Goal: Task Accomplishment & Management: Manage account settings

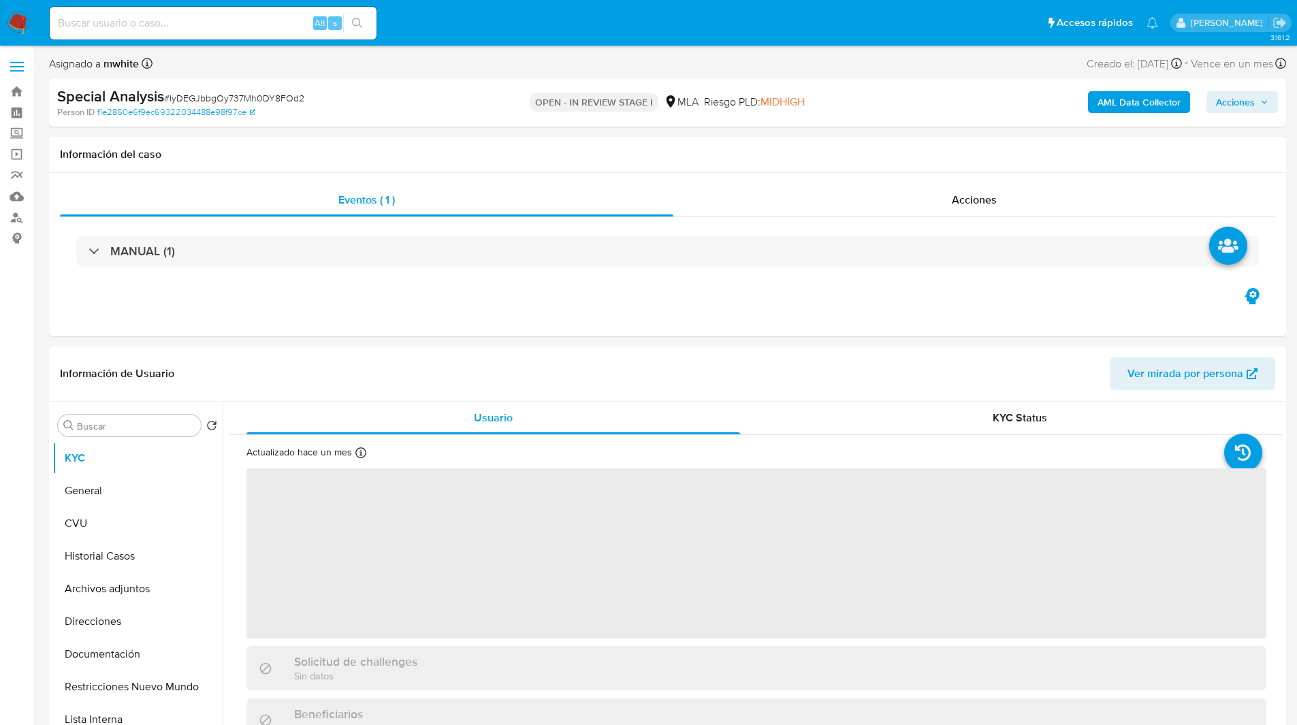
select select "10"
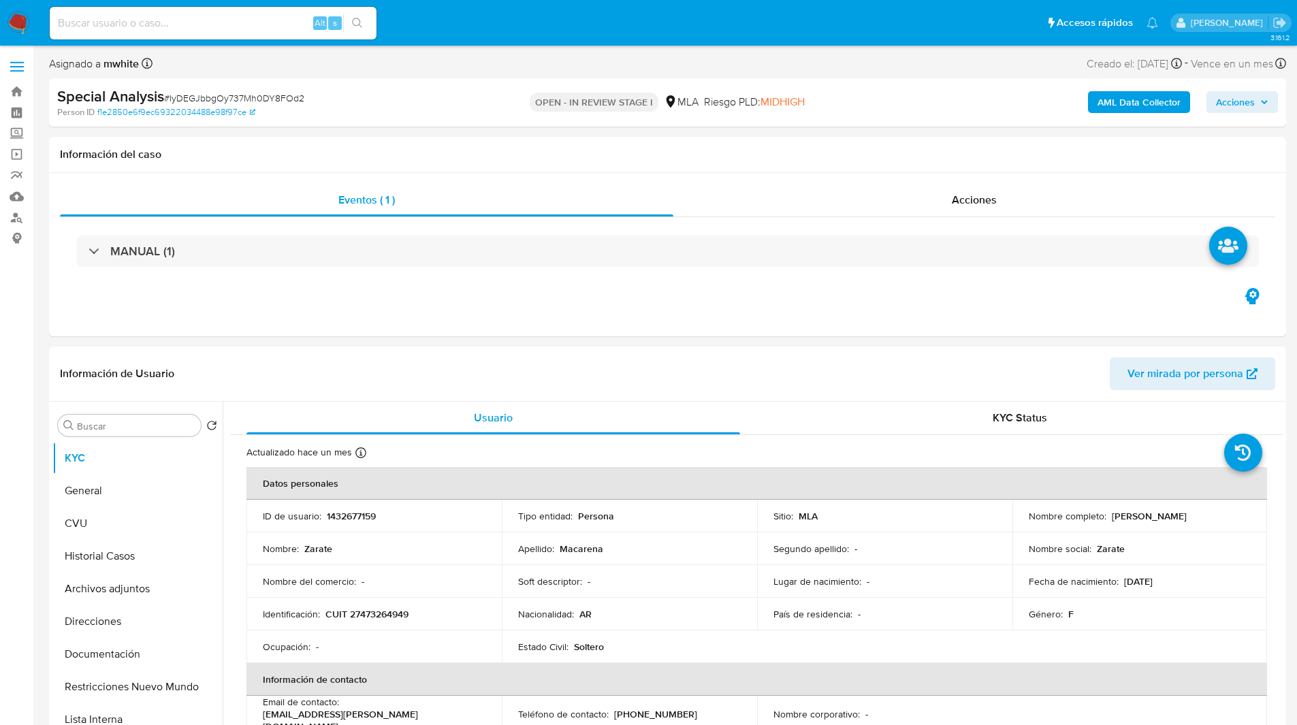
click at [403, 97] on div "Special Analysis # IyDEGJbbgOy737Mh0DY8FOd2" at bounding box center [258, 96] width 402 height 20
click at [681, 43] on nav "Pausado Ver notificaciones Alt s Accesos rápidos Presiona las siguientes teclas…" at bounding box center [648, 23] width 1297 height 46
click at [426, 22] on ul "Pausado Ver notificaciones Alt s Accesos rápidos Presiona las siguientes teclas…" at bounding box center [604, 22] width 1122 height 34
click at [432, 22] on ul "Pausado Ver notificaciones Alt s Accesos rápidos Presiona las siguientes teclas…" at bounding box center [604, 22] width 1122 height 34
click at [417, 22] on ul "Pausado Ver notificaciones Alt s Accesos rápidos Presiona las siguientes teclas…" at bounding box center [604, 22] width 1122 height 34
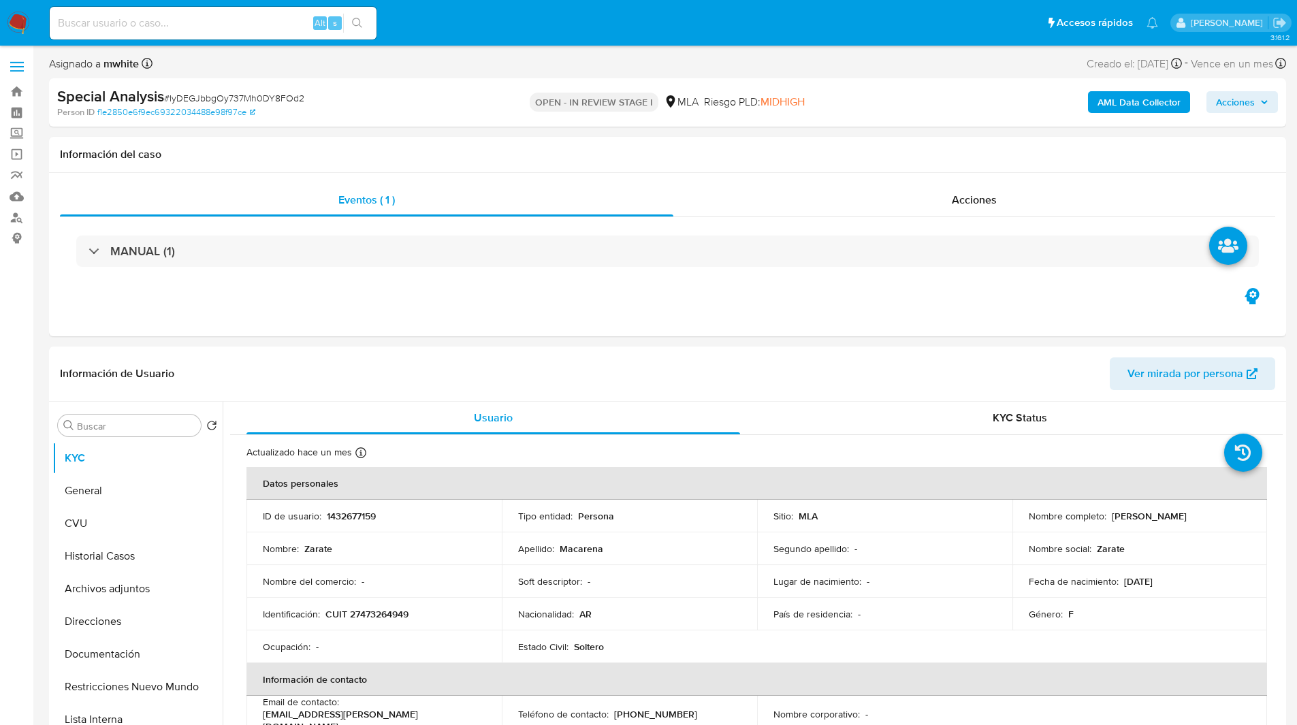
click at [420, 30] on ul "Pausado Ver notificaciones Alt s Accesos rápidos Presiona las siguientes teclas…" at bounding box center [604, 22] width 1122 height 34
click at [449, 27] on ul "Pausado Ver notificaciones Alt s Accesos rápidos Presiona las siguientes teclas…" at bounding box center [604, 22] width 1122 height 34
click at [467, 25] on ul "Pausado Ver notificaciones Alt s Accesos rápidos Presiona las siguientes teclas…" at bounding box center [604, 22] width 1122 height 34
click at [399, 7] on ul "Pausado Ver notificaciones Alt s Accesos rápidos Presiona las siguientes teclas…" at bounding box center [604, 22] width 1122 height 34
click at [423, 10] on ul "Pausado Ver notificaciones Alt s Accesos rápidos Presiona las siguientes teclas…" at bounding box center [604, 22] width 1122 height 34
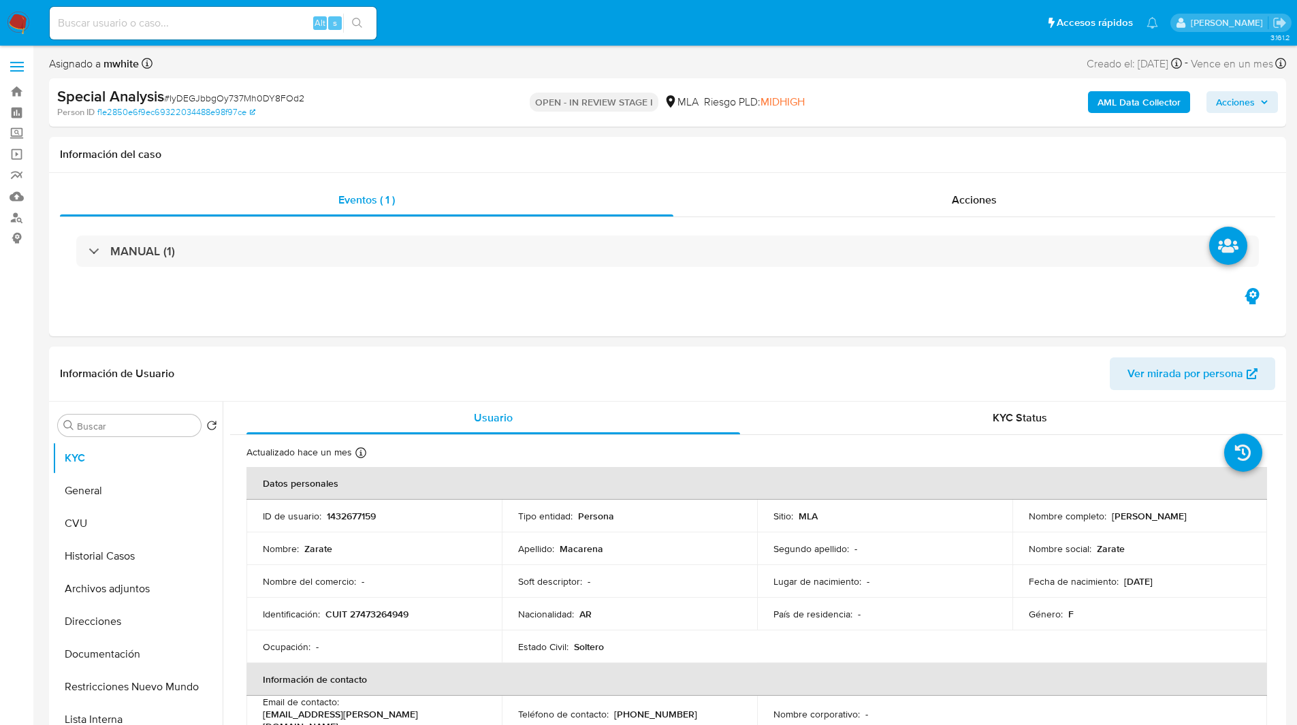
click at [394, 10] on ul "Pausado Ver notificaciones Alt s Accesos rápidos Presiona las siguientes teclas…" at bounding box center [604, 22] width 1122 height 34
click at [481, 36] on ul "Pausado Ver notificaciones Alt s Accesos rápidos Presiona las siguientes teclas…" at bounding box center [604, 22] width 1122 height 34
click at [487, 33] on ul "Pausado Ver notificaciones Alt s Accesos rápidos Presiona las siguientes teclas…" at bounding box center [604, 22] width 1122 height 34
click at [513, 30] on ul "Pausado Ver notificaciones Alt s Accesos rápidos Presiona las siguientes teclas…" at bounding box center [604, 22] width 1122 height 34
click at [536, 22] on ul "Pausado Ver notificaciones Alt s Accesos rápidos Presiona las siguientes teclas…" at bounding box center [604, 22] width 1122 height 34
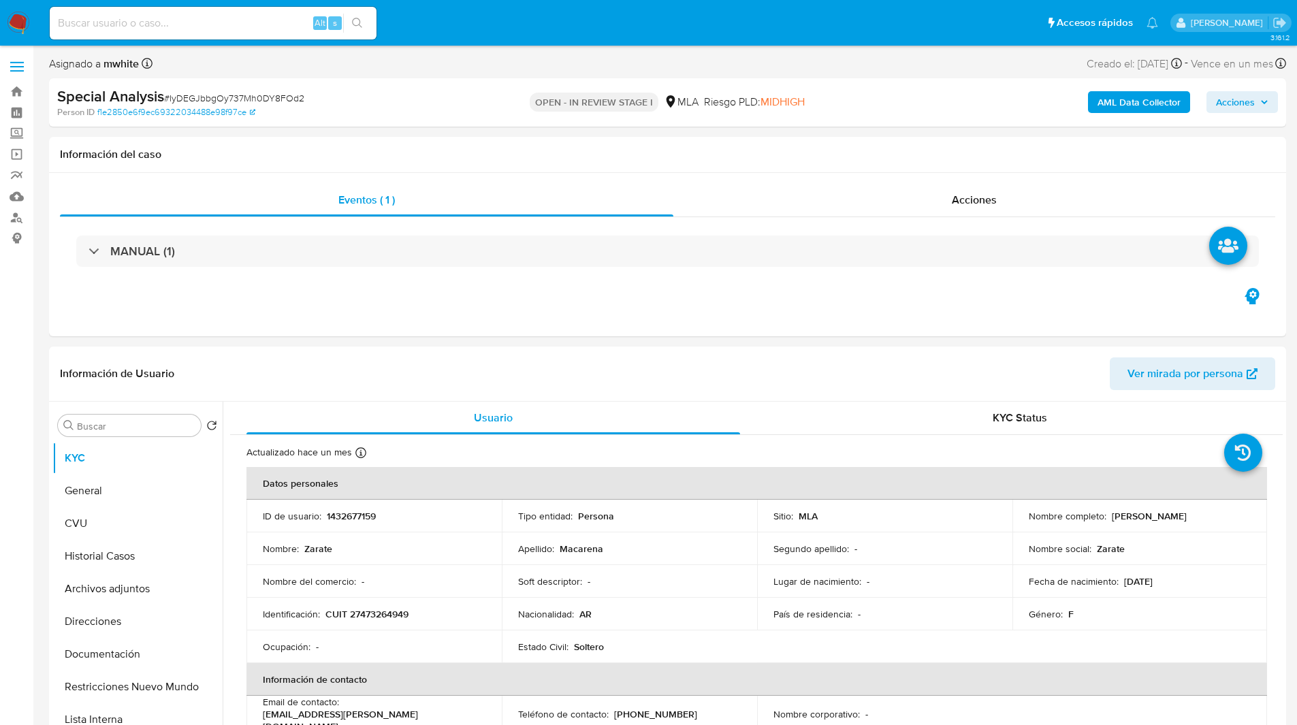
click at [507, 22] on ul "Pausado Ver notificaciones Alt s Accesos rápidos Presiona las siguientes teclas…" at bounding box center [604, 22] width 1122 height 34
drag, startPoint x: 507, startPoint y: 22, endPoint x: 513, endPoint y: 30, distance: 10.2
click at [513, 30] on ul "Pausado Ver notificaciones Alt s Accesos rápidos Presiona las siguientes teclas…" at bounding box center [604, 22] width 1122 height 34
click at [523, 30] on ul "Pausado Ver notificaciones Alt s Accesos rápidos Presiona las siguientes teclas…" at bounding box center [604, 22] width 1122 height 34
click at [539, 29] on ul "Pausado Ver notificaciones Alt s Accesos rápidos Presiona las siguientes teclas…" at bounding box center [604, 22] width 1122 height 34
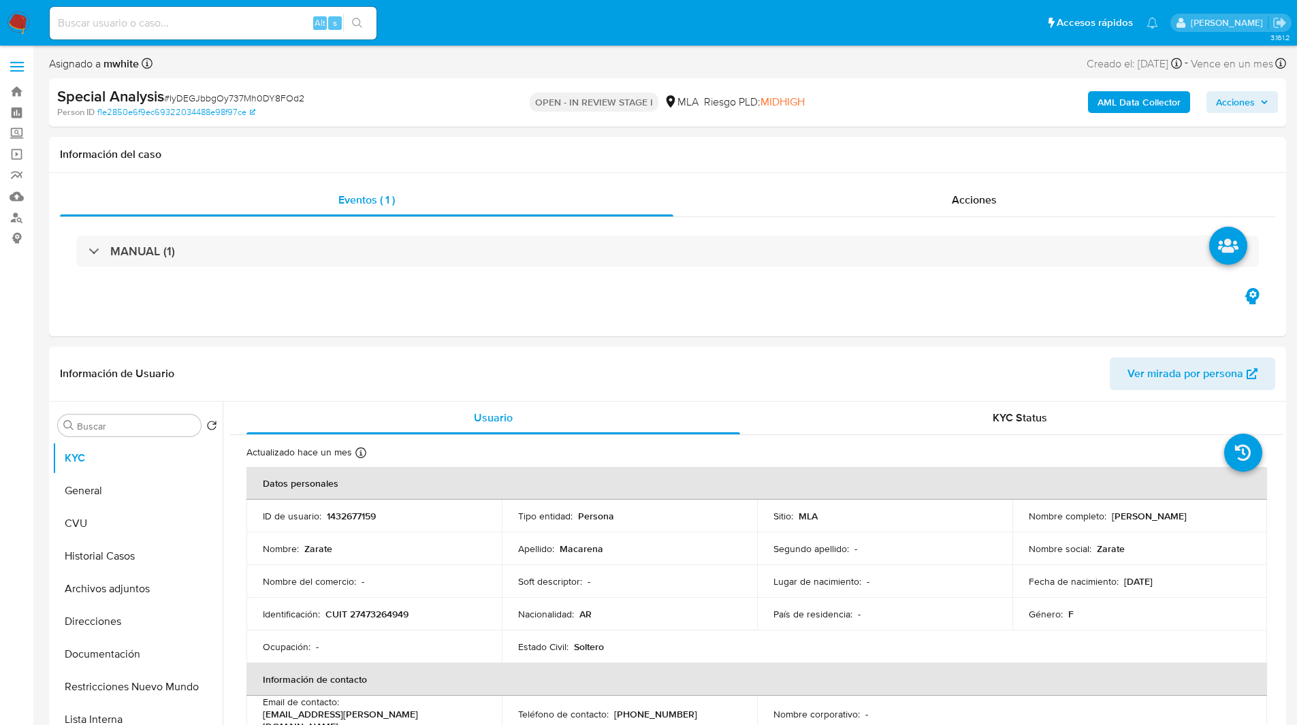
click at [539, 29] on ul "Pausado Ver notificaciones Alt s Accesos rápidos Presiona las siguientes teclas…" at bounding box center [604, 22] width 1122 height 34
click at [560, 27] on ul "Pausado Ver notificaciones Alt s Accesos rápidos Presiona las siguientes teclas…" at bounding box center [604, 22] width 1122 height 34
click at [587, 26] on ul "Pausado Ver notificaciones Alt s Accesos rápidos Presiona las siguientes teclas…" at bounding box center [604, 22] width 1122 height 34
click at [568, 27] on ul "Pausado Ver notificaciones Alt s Accesos rápidos Presiona las siguientes teclas…" at bounding box center [604, 22] width 1122 height 34
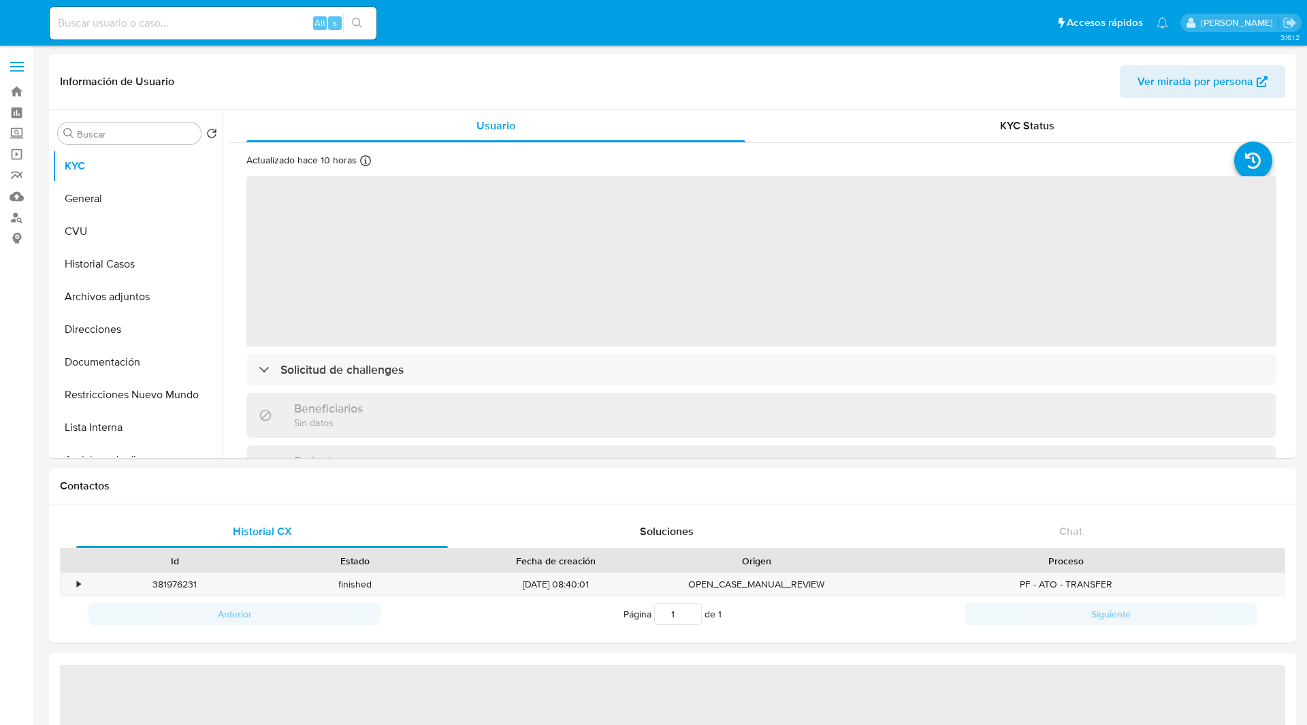
select select "10"
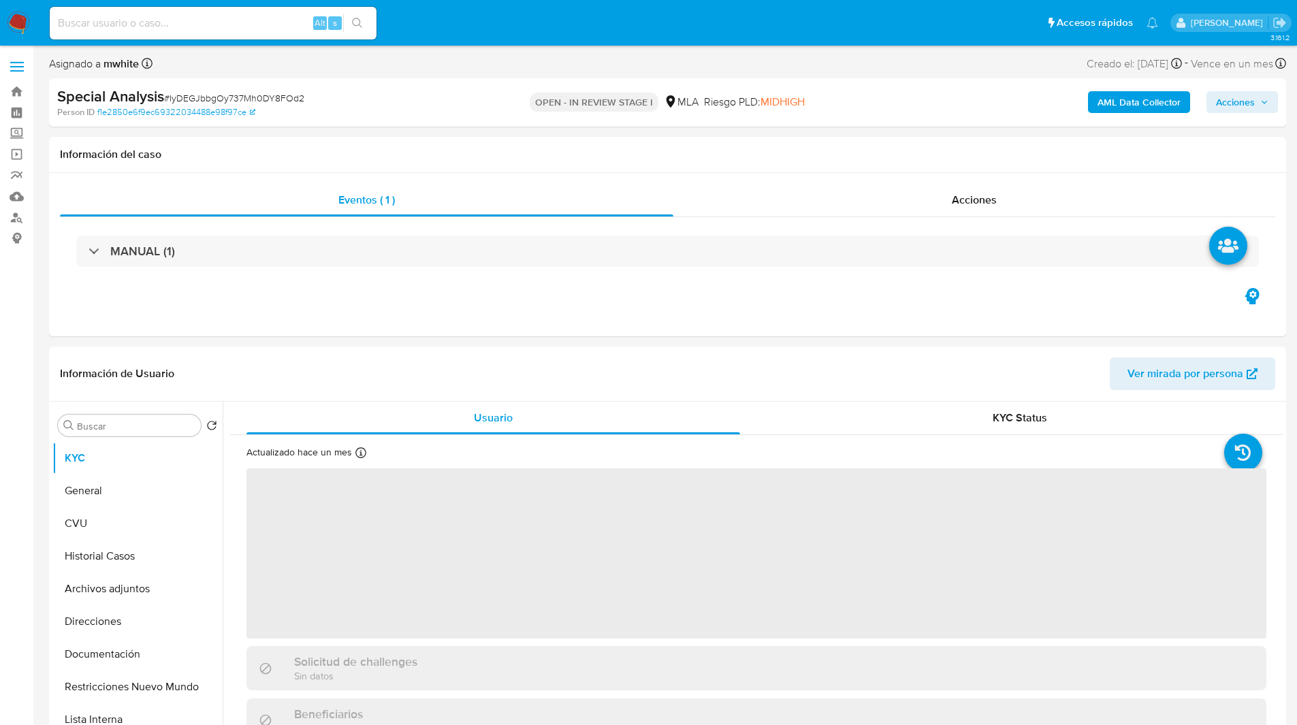
select select "10"
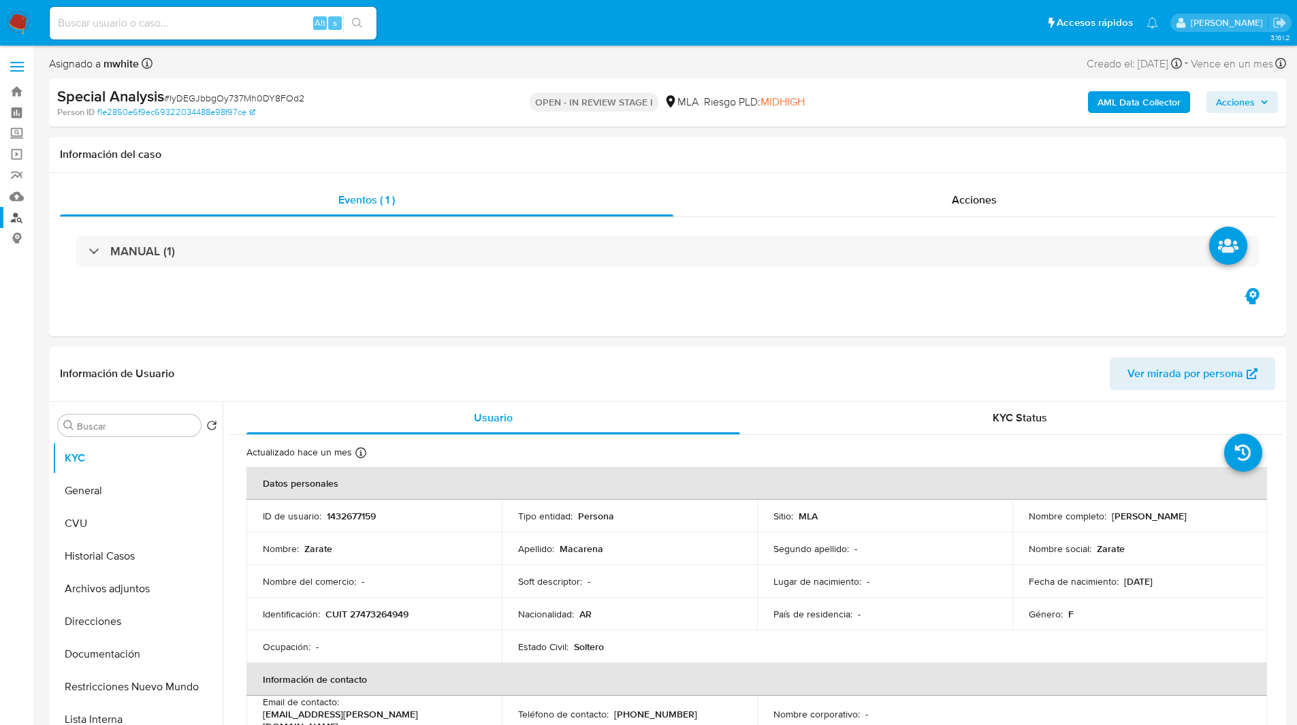
click at [16, 223] on link "Buscador de personas" at bounding box center [81, 217] width 162 height 21
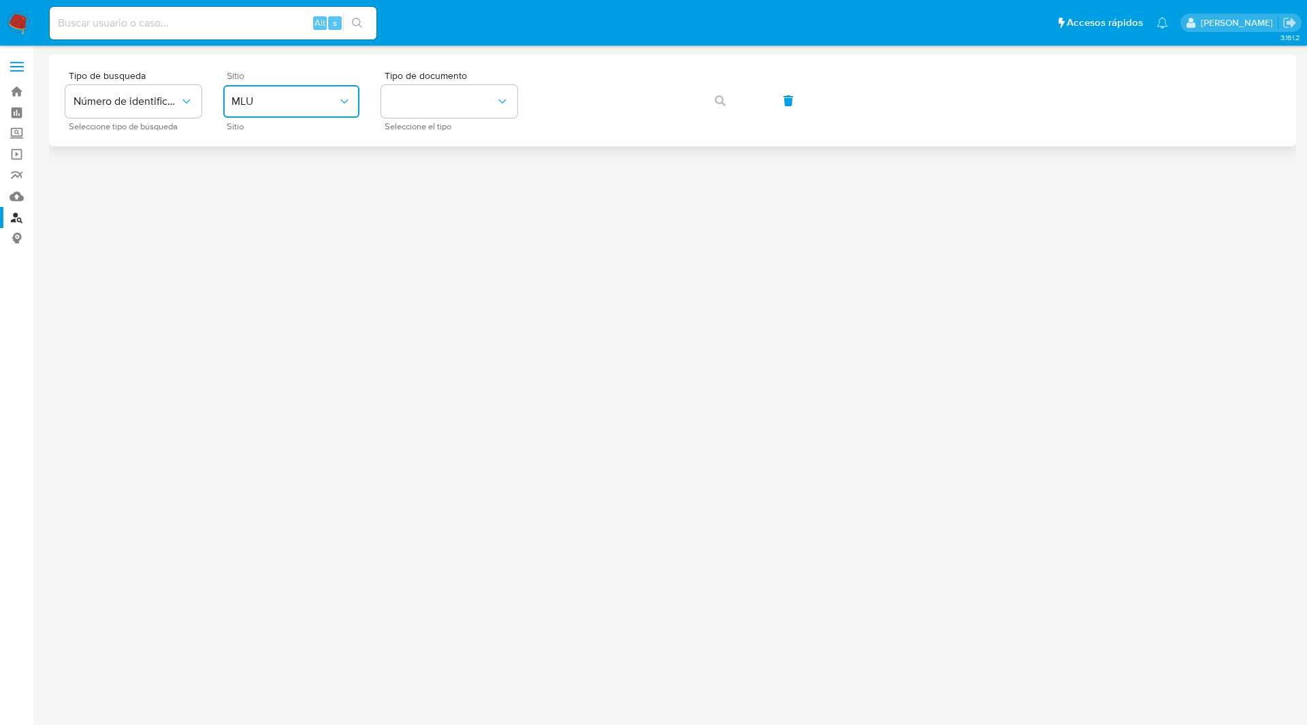
click at [298, 113] on button "MLU" at bounding box center [291, 101] width 136 height 33
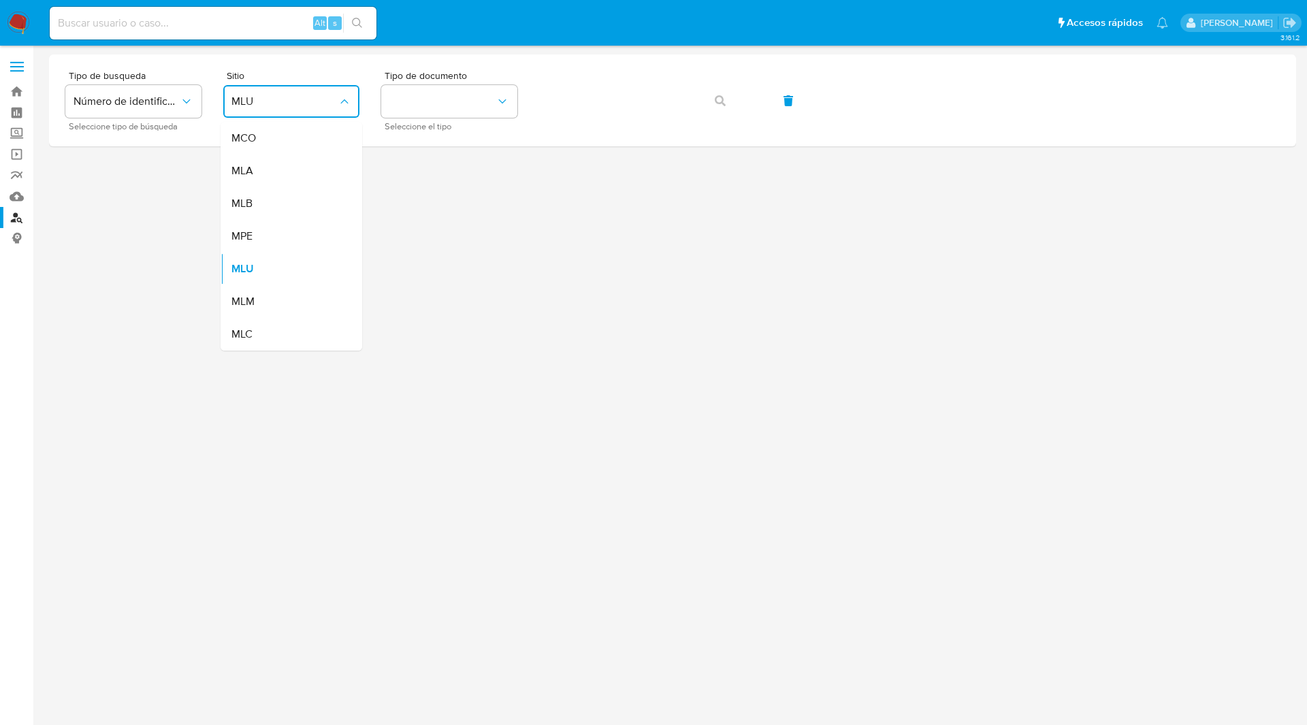
click at [252, 164] on span "MLA" at bounding box center [242, 171] width 22 height 14
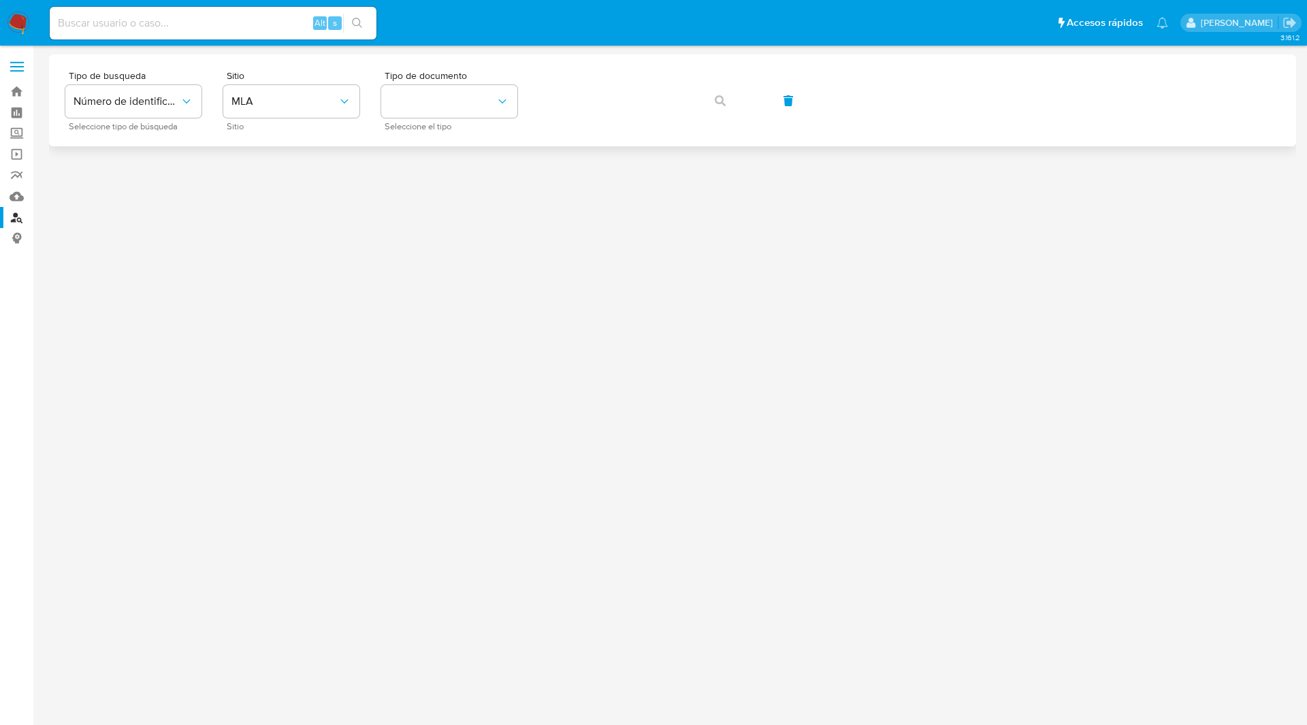
click at [520, 86] on div "Tipo de busqueda Número de identificación Seleccione tipo de búsqueda Sitio MLA…" at bounding box center [672, 100] width 1215 height 59
click at [467, 95] on button "identificationType" at bounding box center [449, 101] width 136 height 33
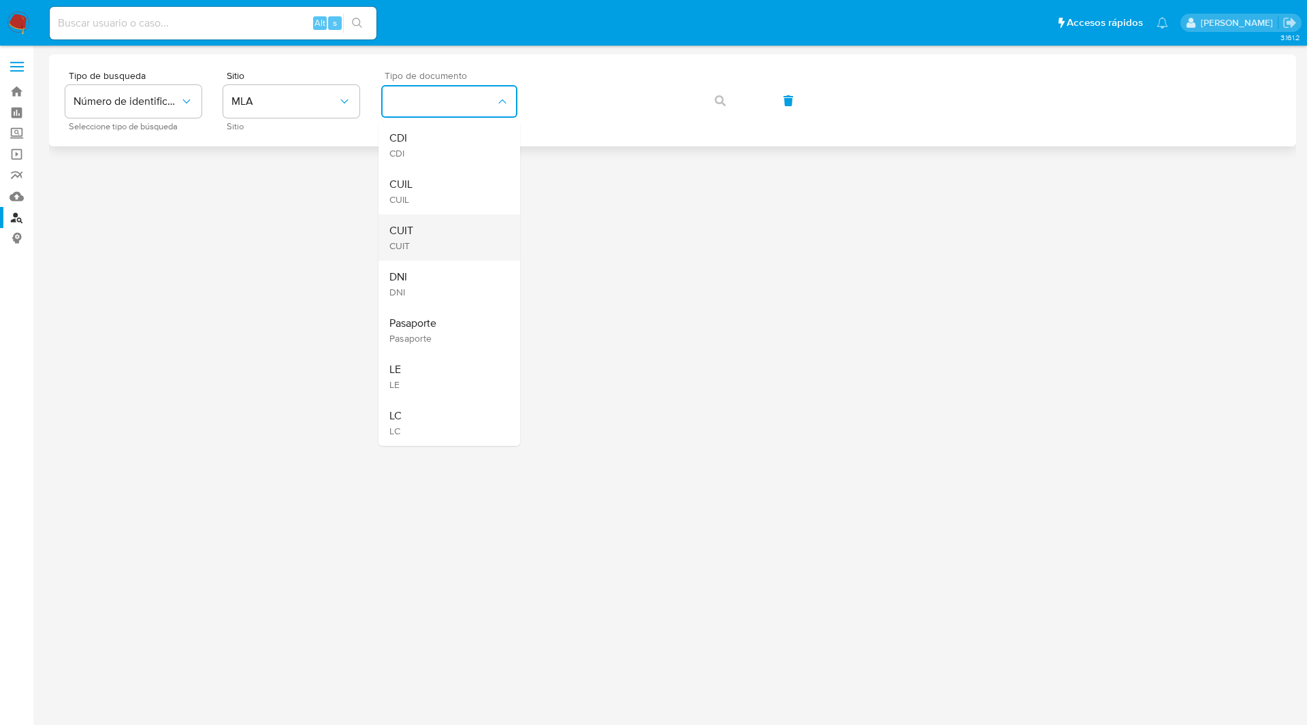
click at [428, 231] on div "CUIT CUIT" at bounding box center [445, 237] width 112 height 46
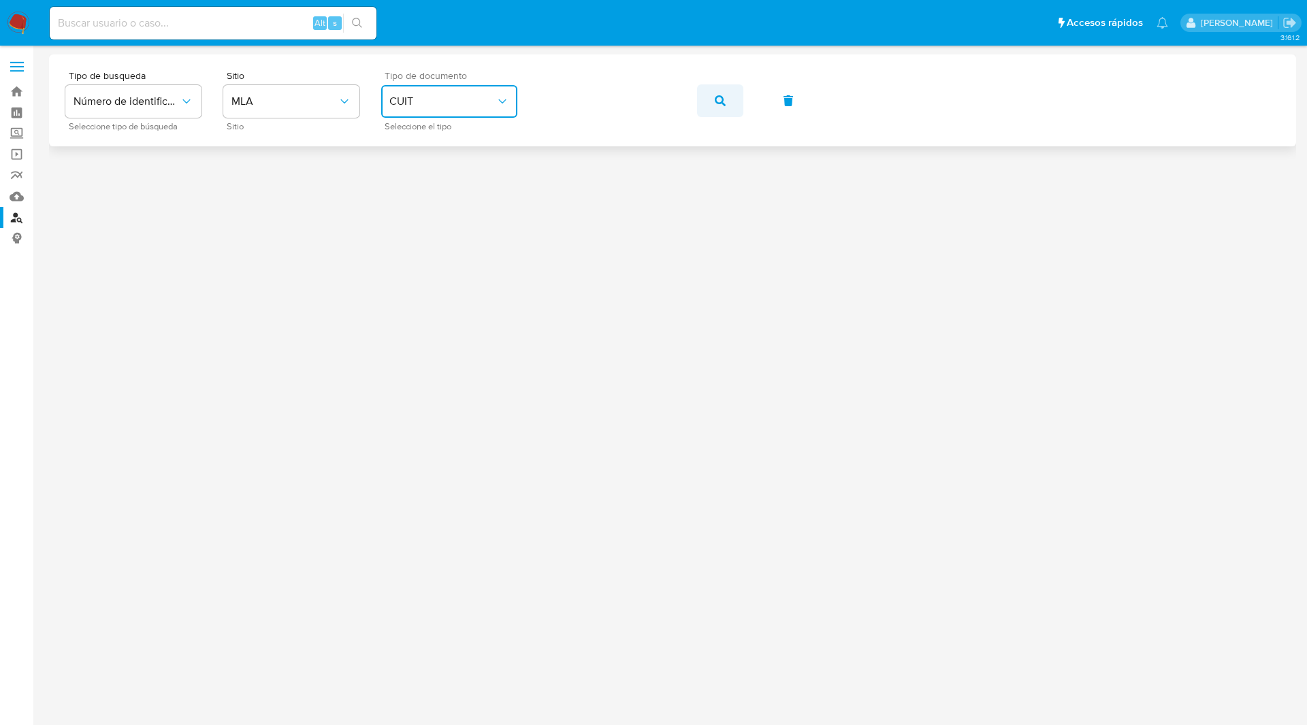
click at [728, 96] on button "button" at bounding box center [720, 100] width 46 height 33
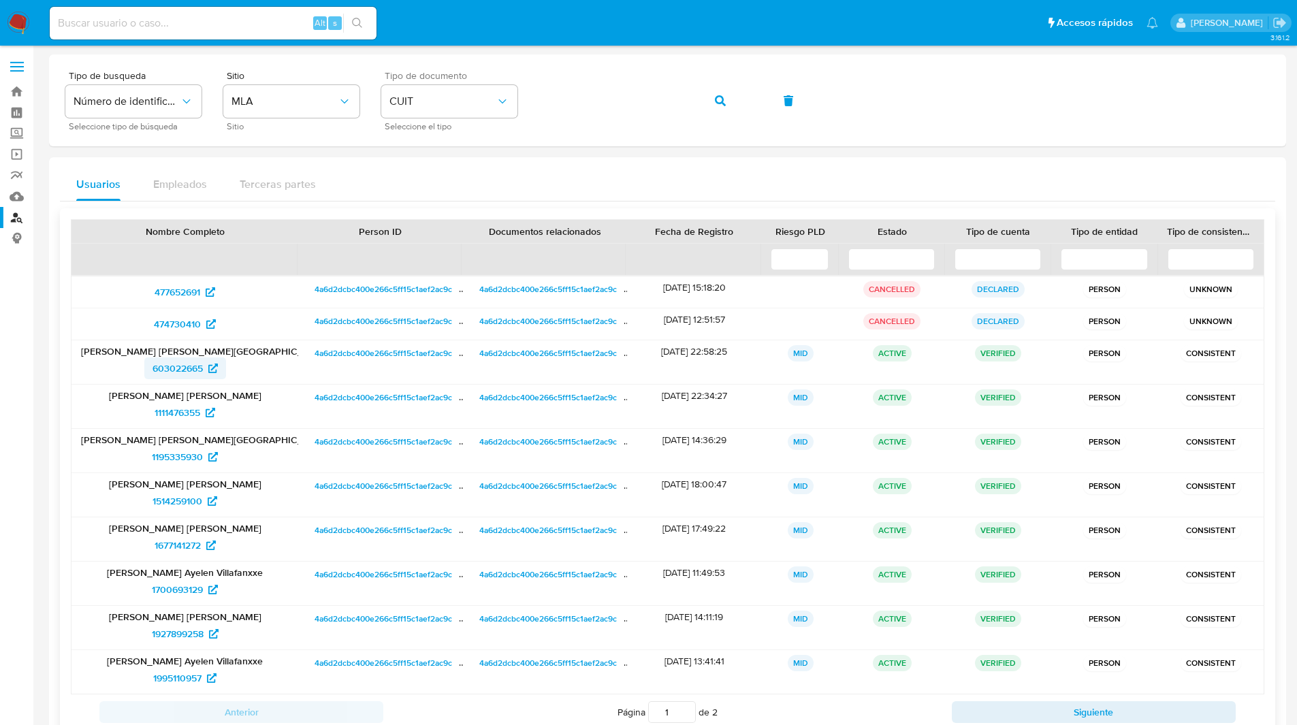
click at [189, 366] on span "603022665" at bounding box center [178, 368] width 50 height 22
click at [182, 411] on span "1111476355" at bounding box center [178, 413] width 46 height 22
click at [182, 453] on span "1195335930" at bounding box center [177, 457] width 51 height 22
click at [178, 503] on span "1514259100" at bounding box center [178, 501] width 50 height 22
click at [171, 543] on span "1677141272" at bounding box center [178, 545] width 46 height 22
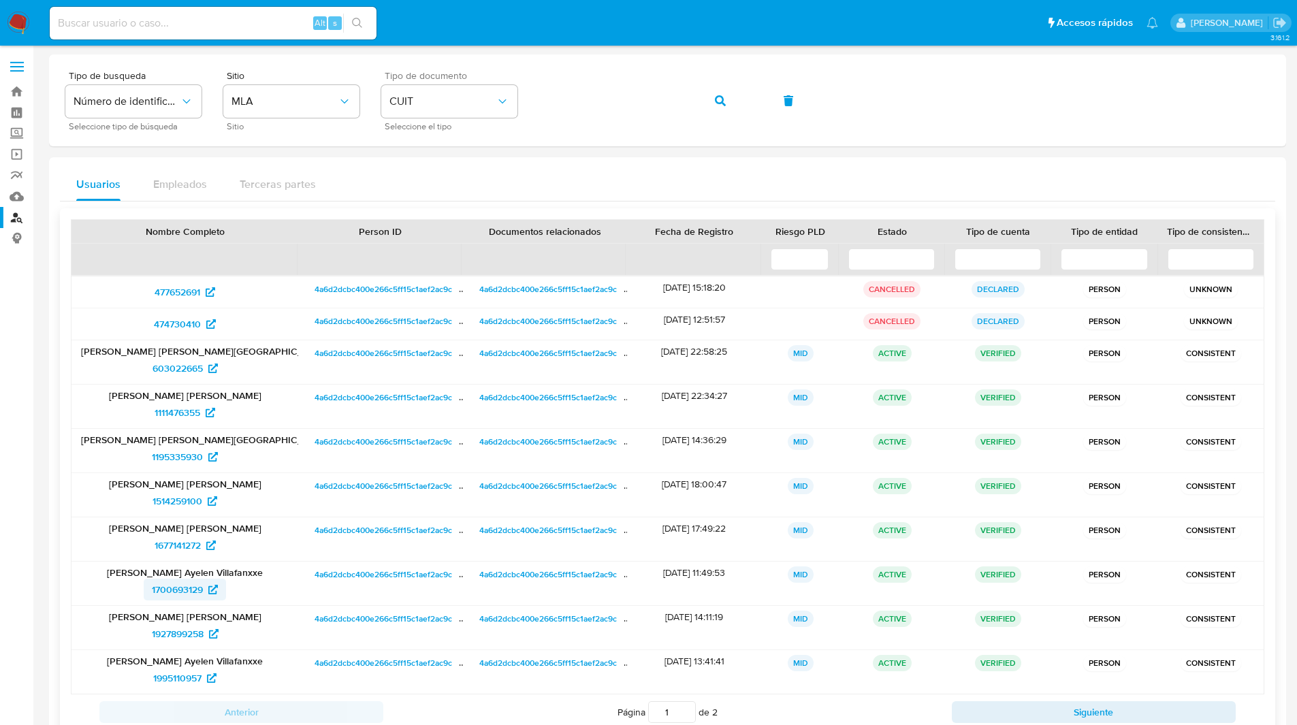
click at [178, 587] on span "1700693129" at bounding box center [177, 590] width 51 height 22
click at [183, 631] on span "1927899258" at bounding box center [178, 634] width 52 height 22
click at [176, 678] on span "1995110957" at bounding box center [177, 678] width 48 height 22
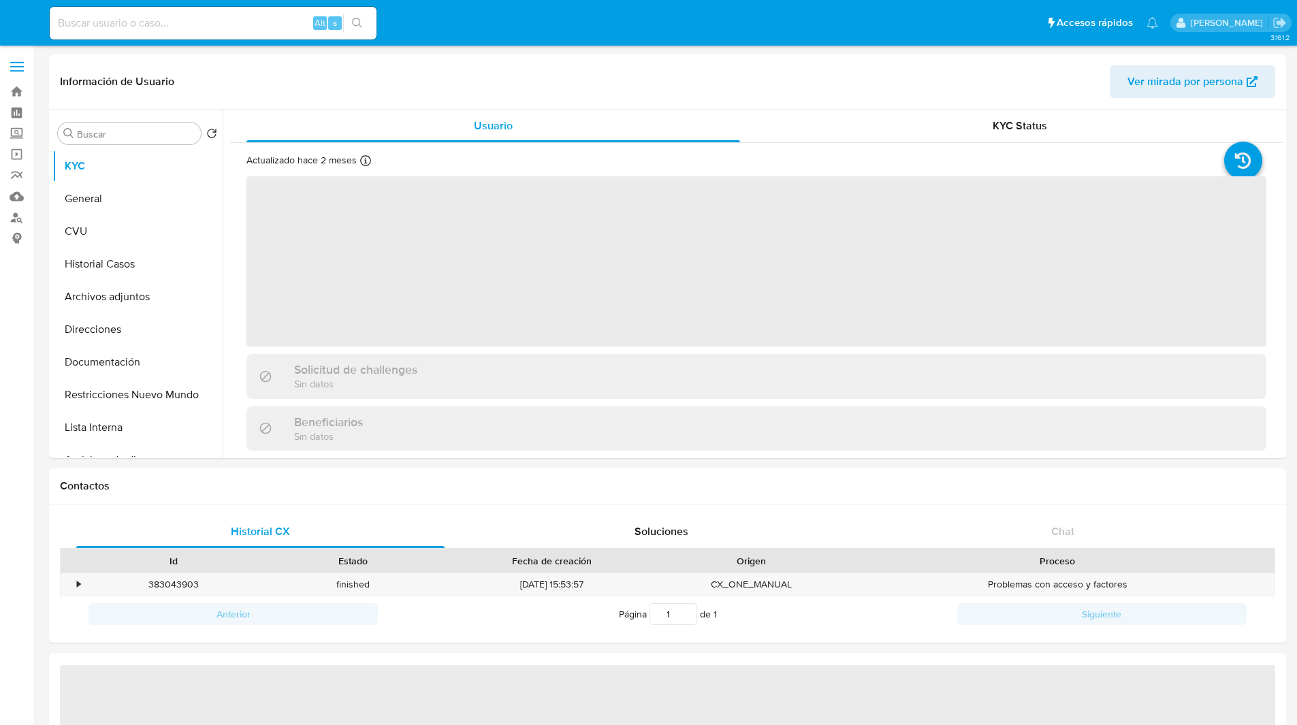
select select "10"
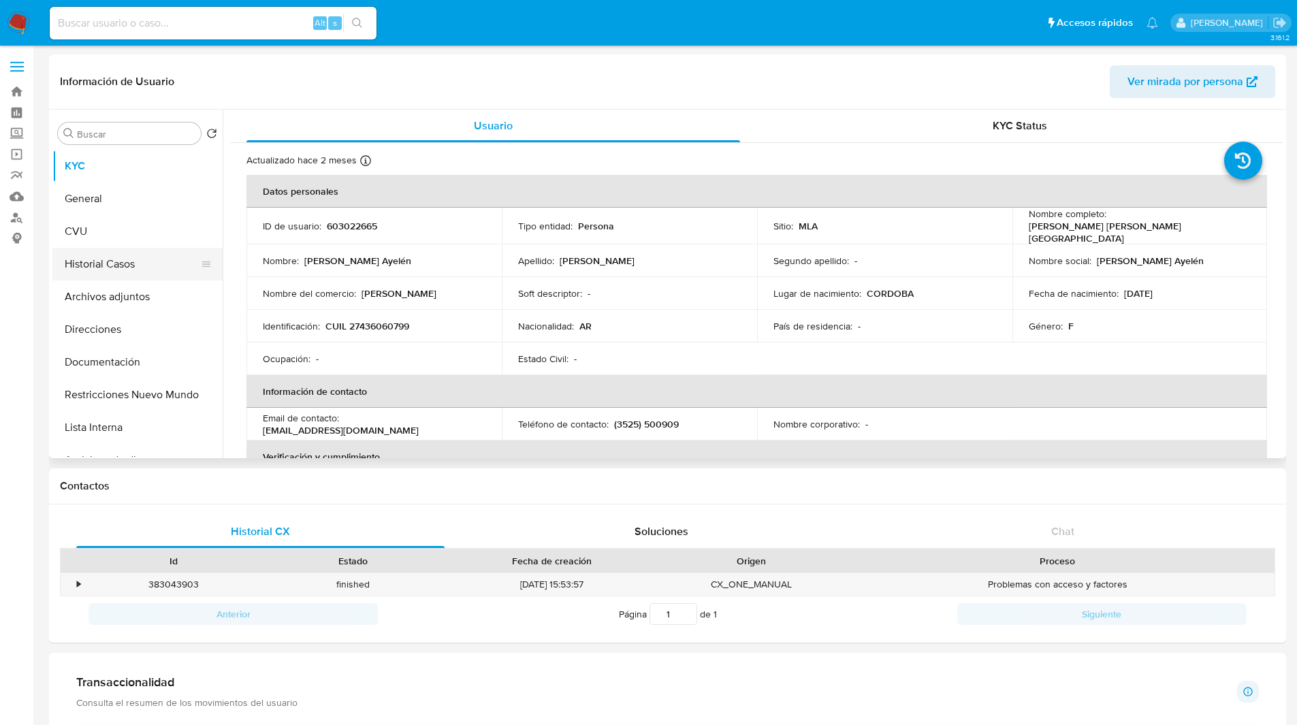
click at [95, 270] on button "Historial Casos" at bounding box center [131, 264] width 159 height 33
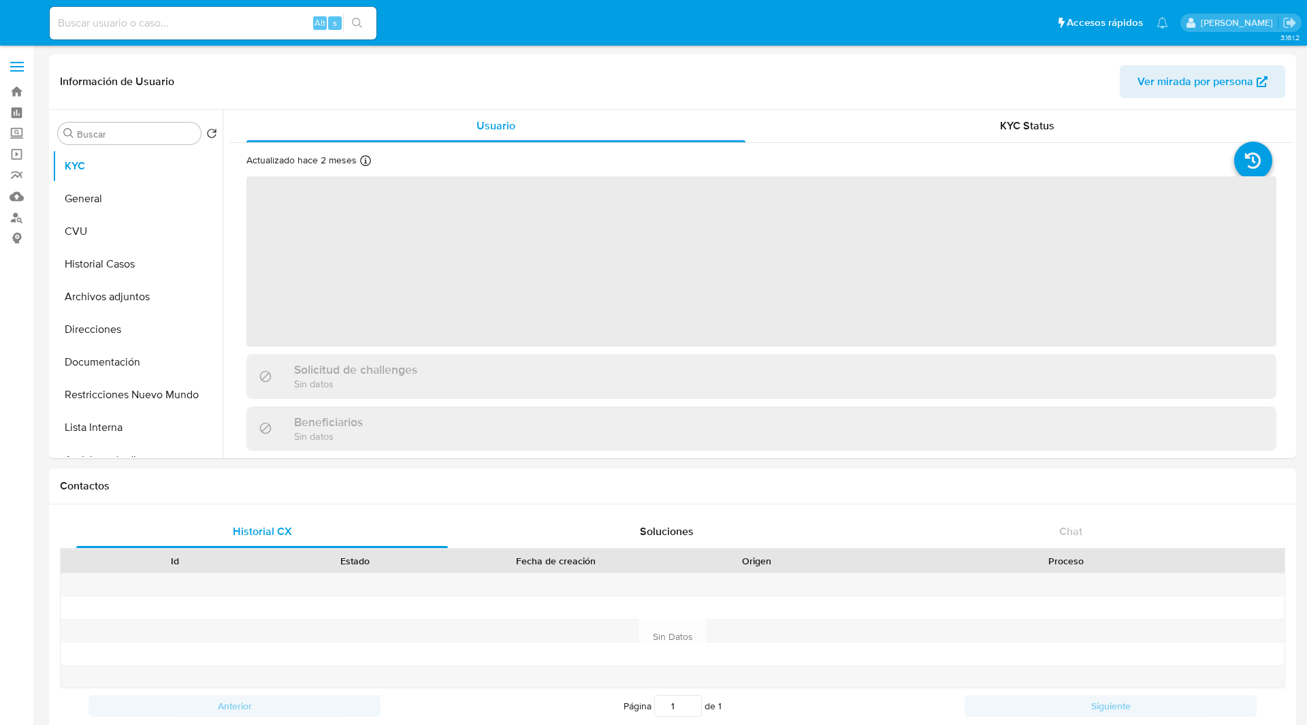
select select "10"
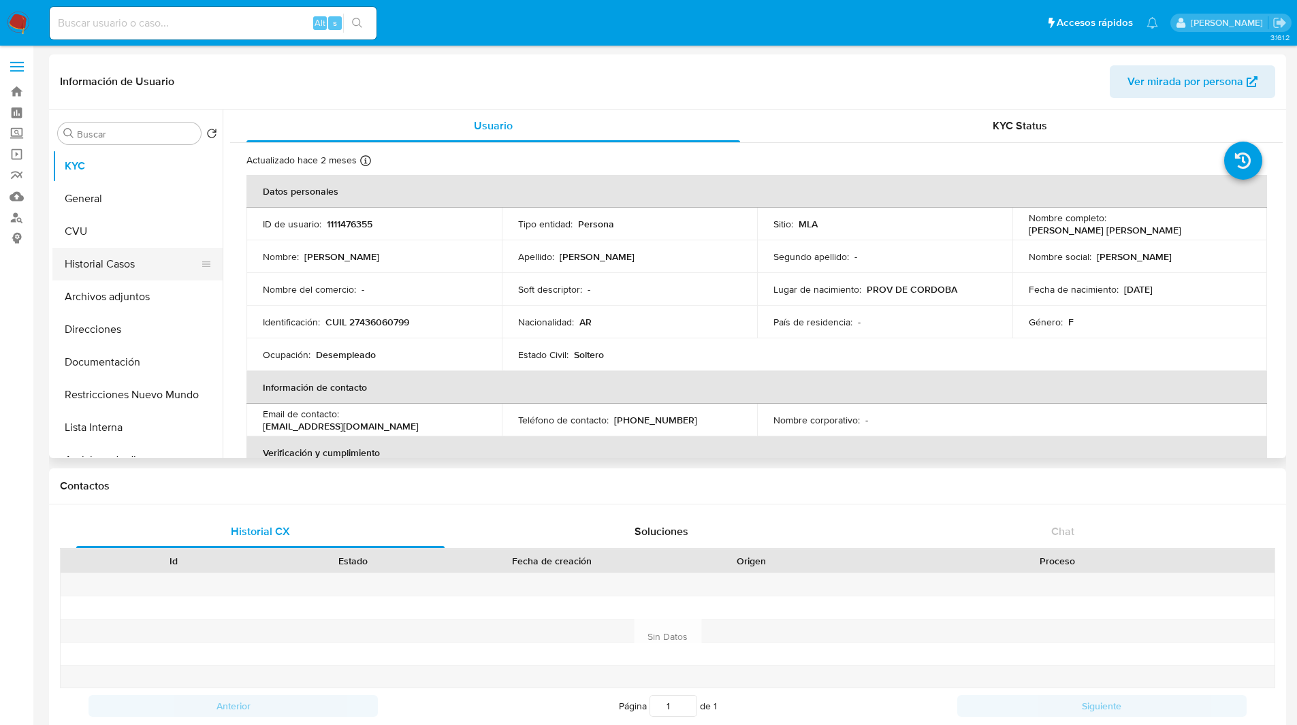
click at [144, 264] on button "Historial Casos" at bounding box center [131, 264] width 159 height 33
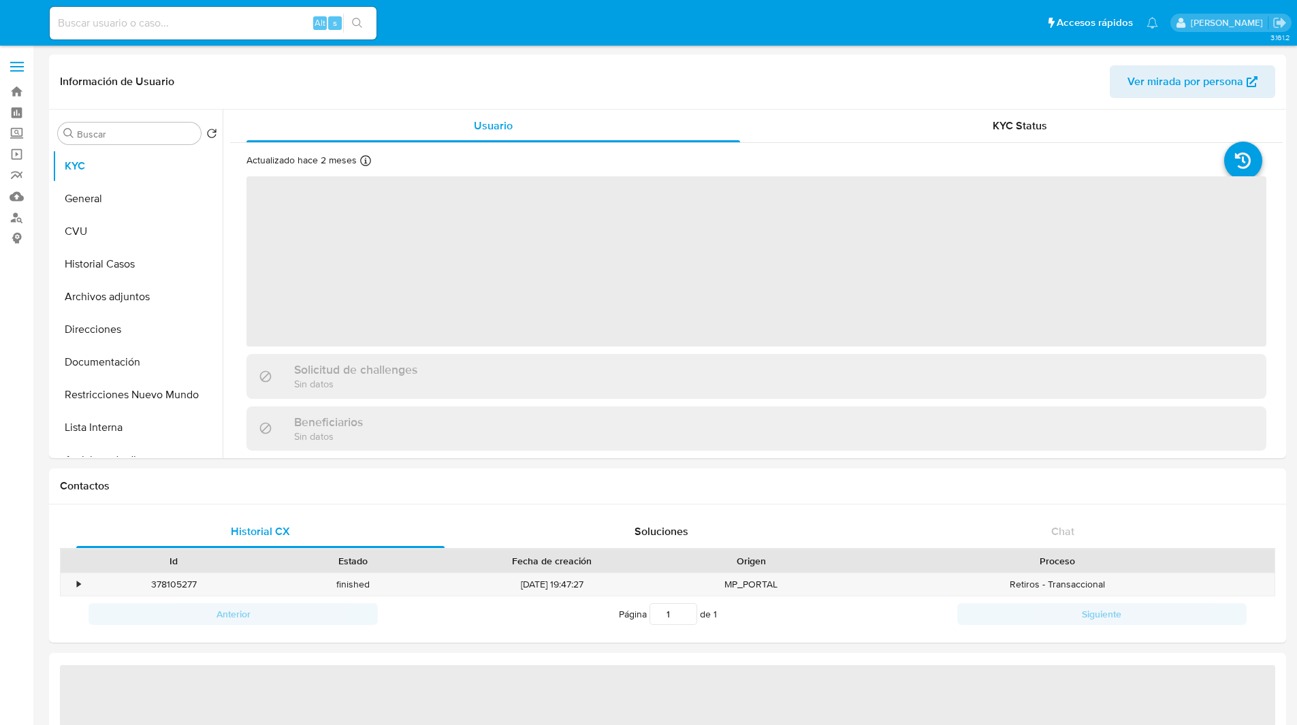
select select "10"
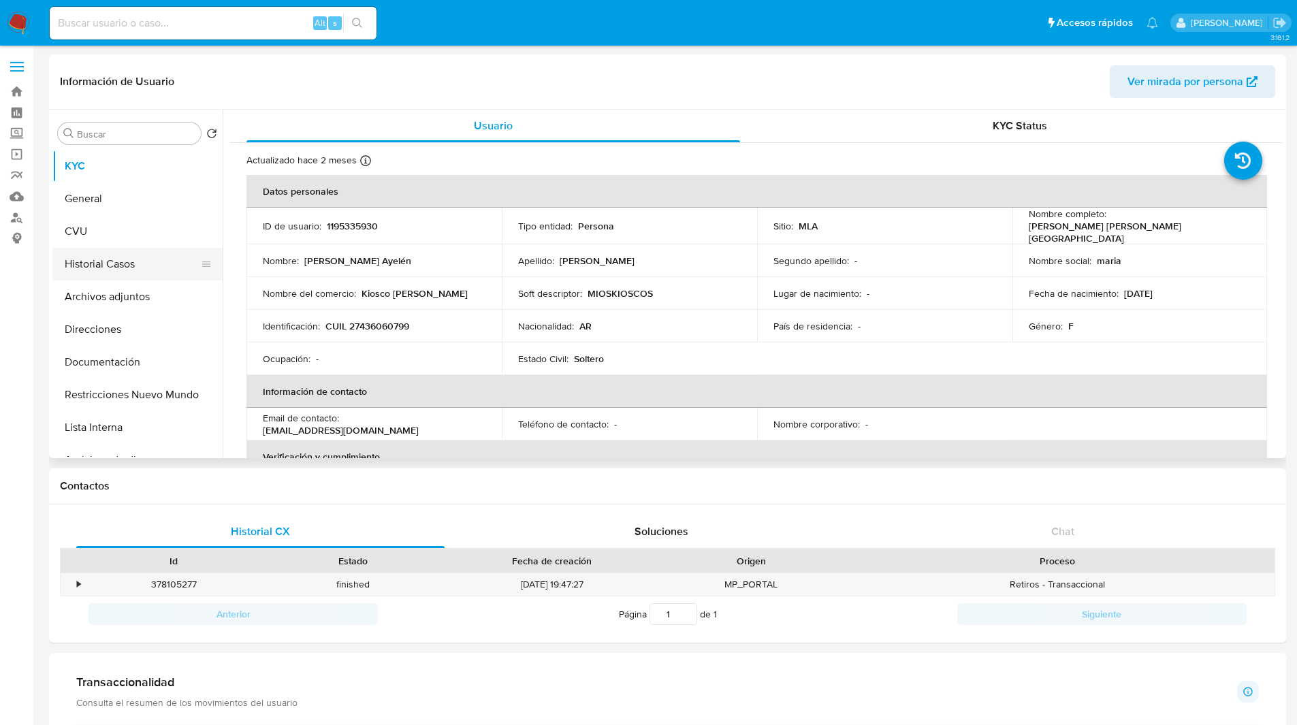
click at [112, 267] on button "Historial Casos" at bounding box center [131, 264] width 159 height 33
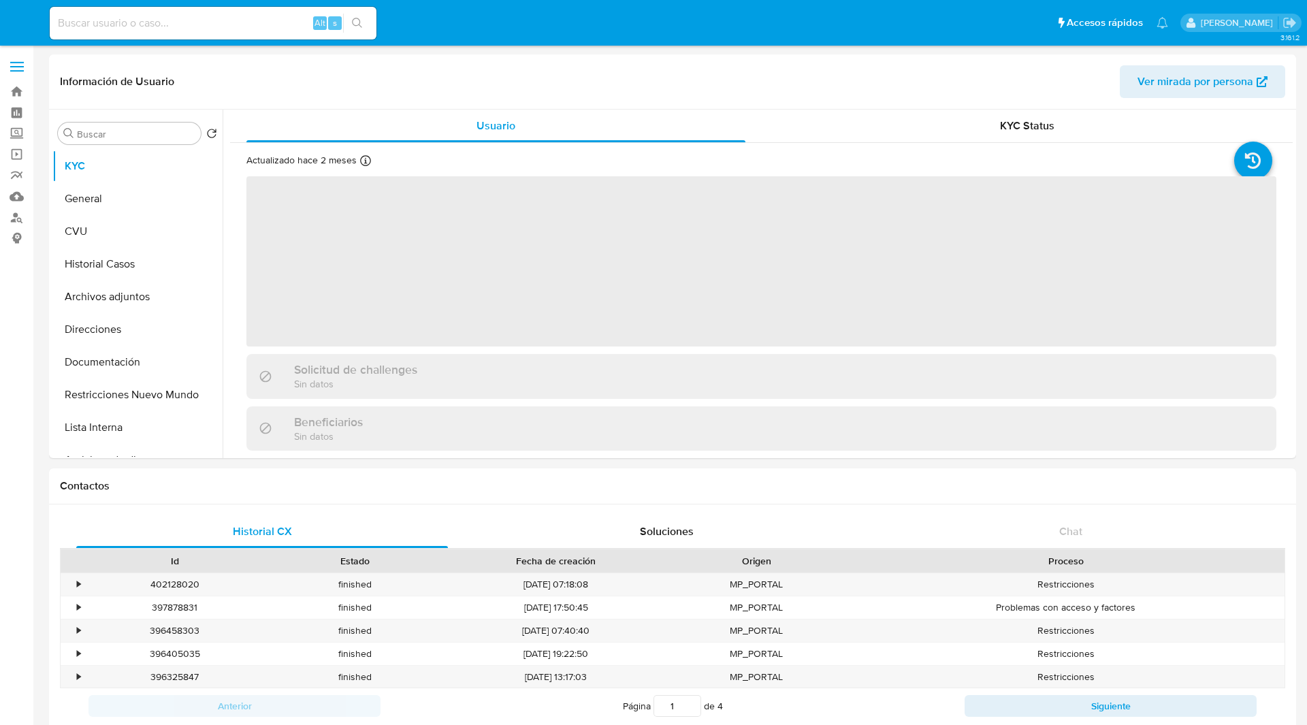
select select "10"
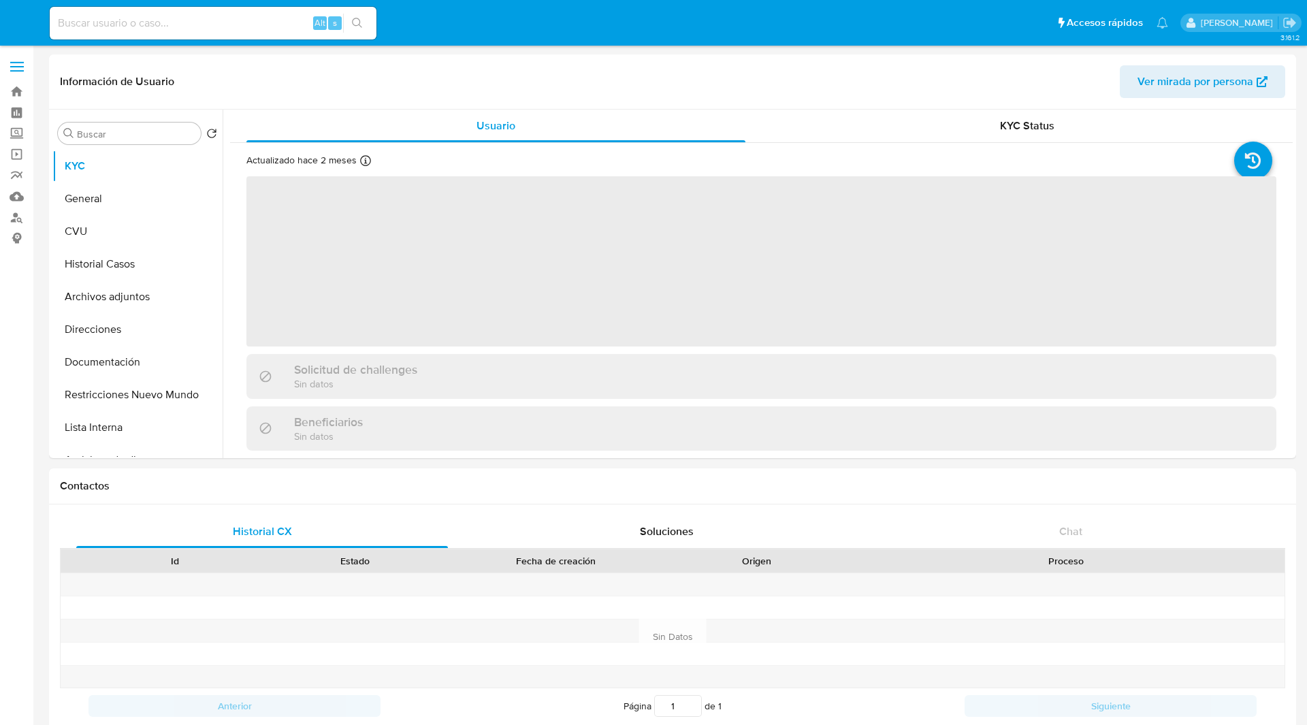
select select "10"
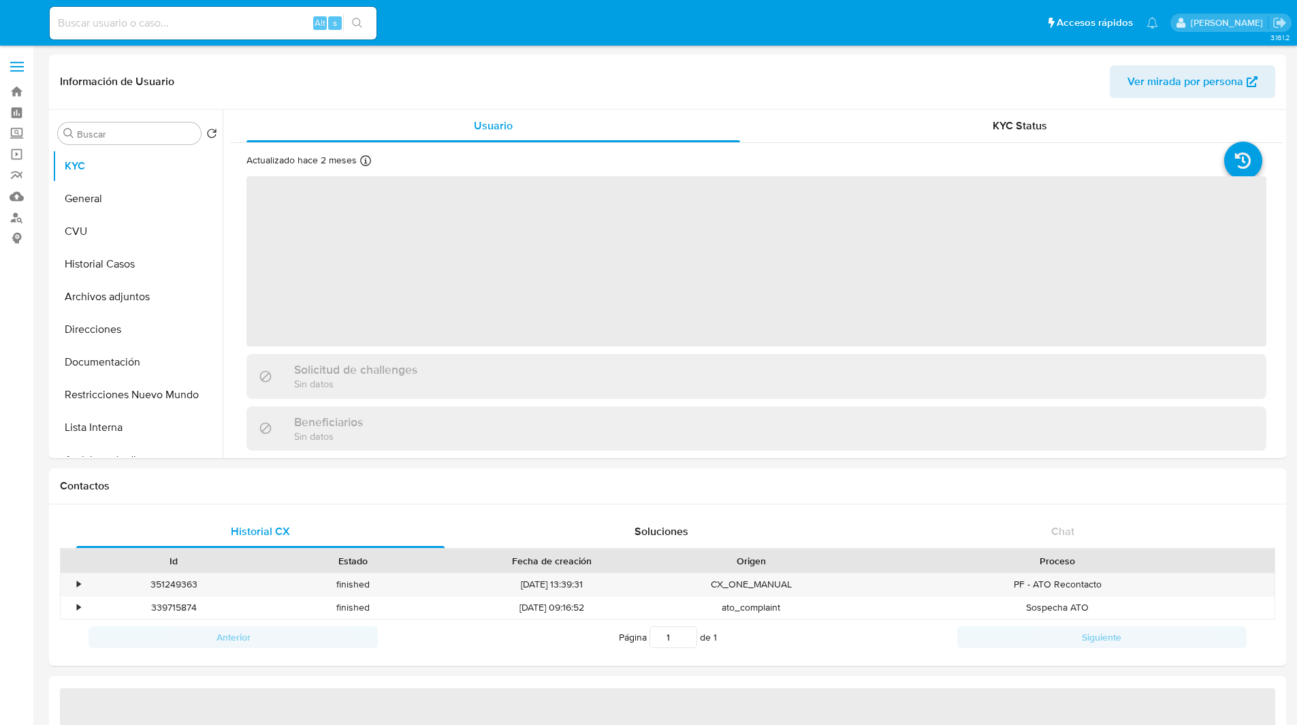
select select "10"
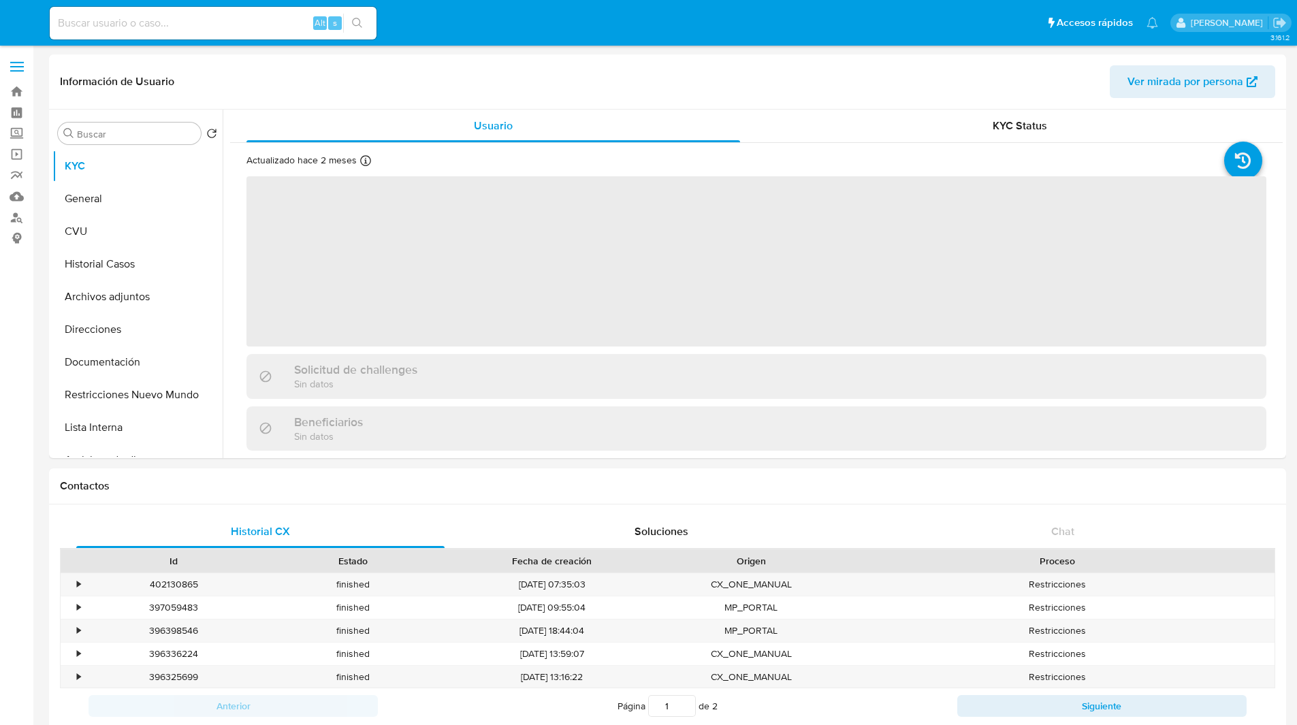
select select "10"
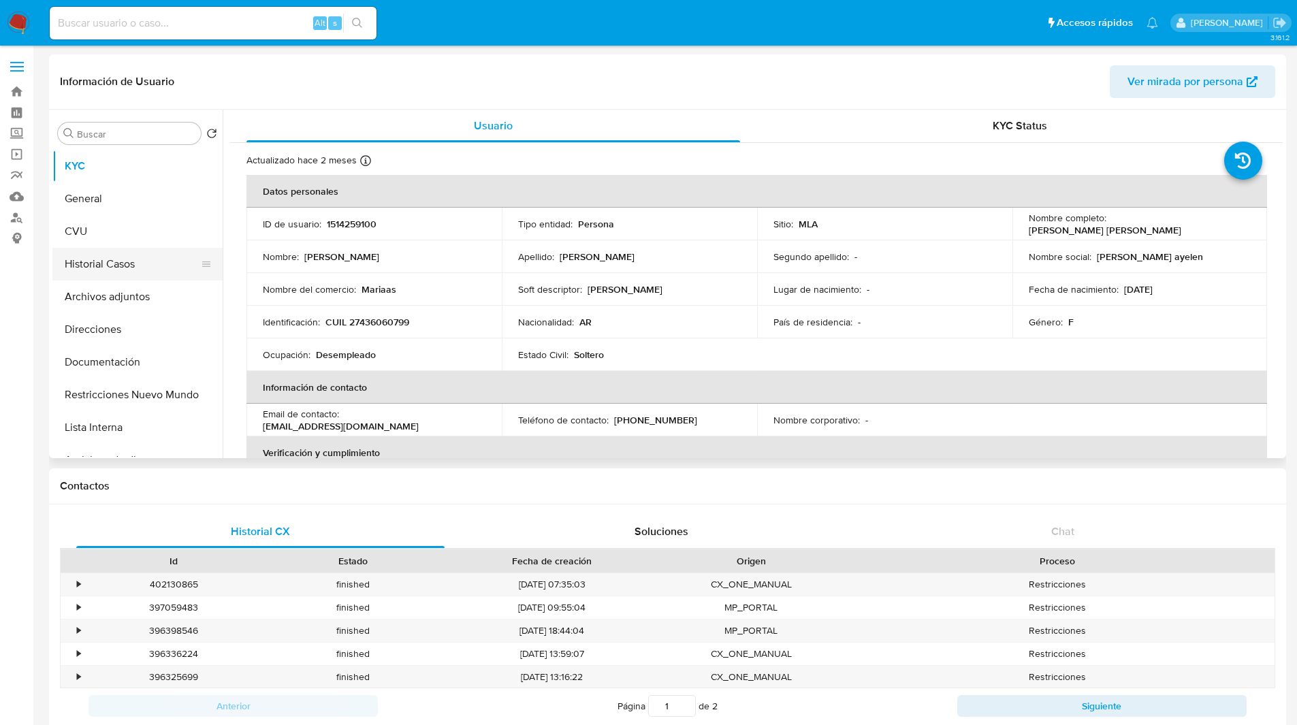
click at [129, 270] on button "Historial Casos" at bounding box center [131, 264] width 159 height 33
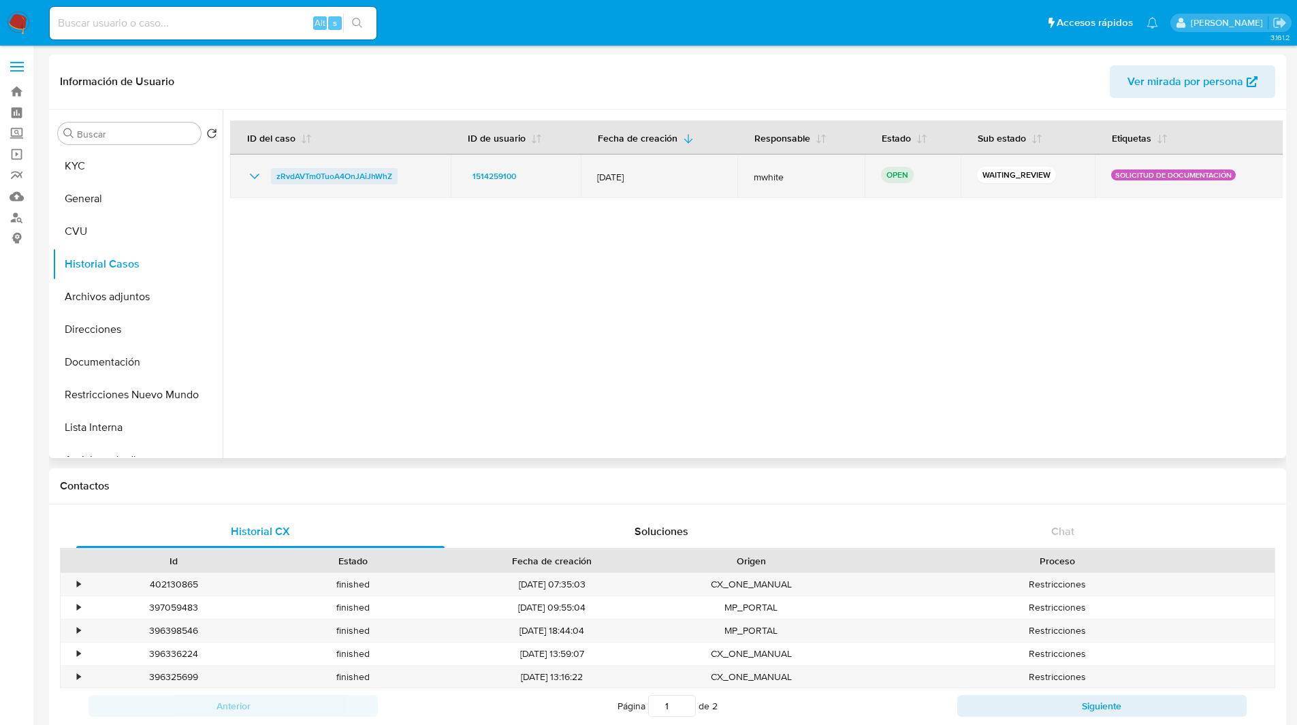
click at [295, 178] on span "zRvdAVTm0TuoA4OnJAiJhWhZ" at bounding box center [334, 176] width 116 height 16
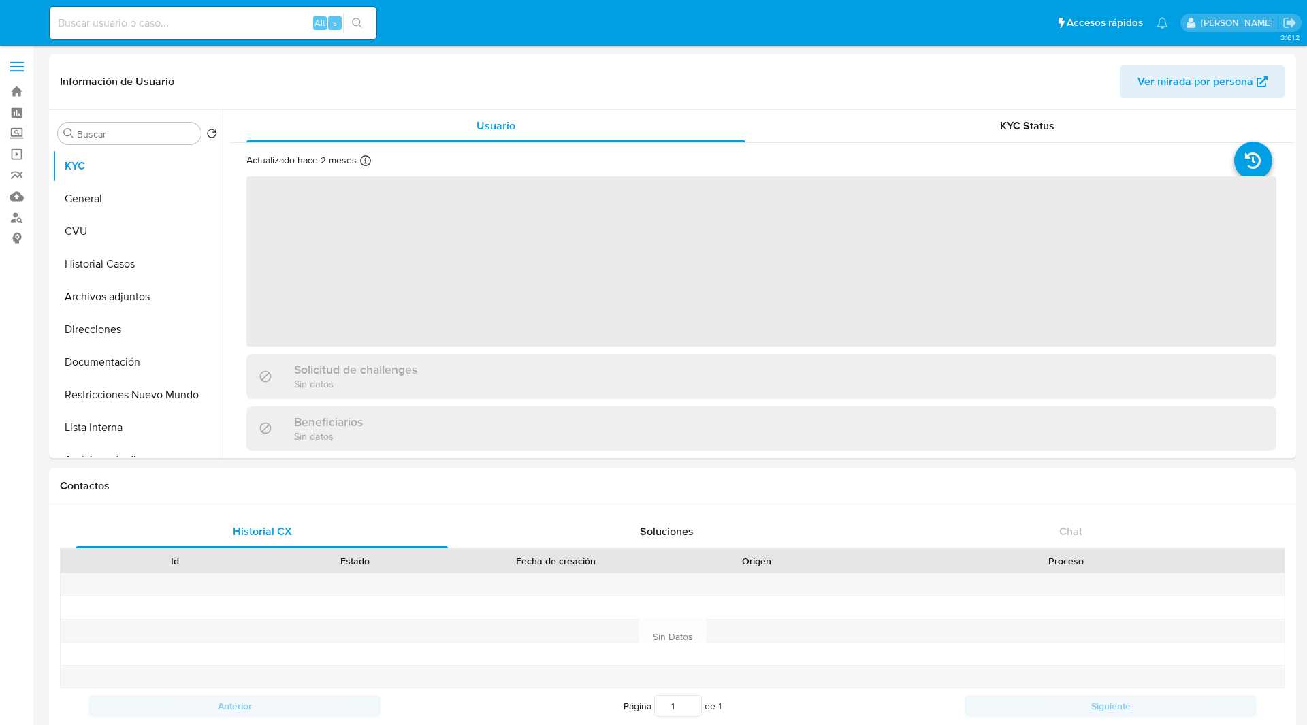
select select "10"
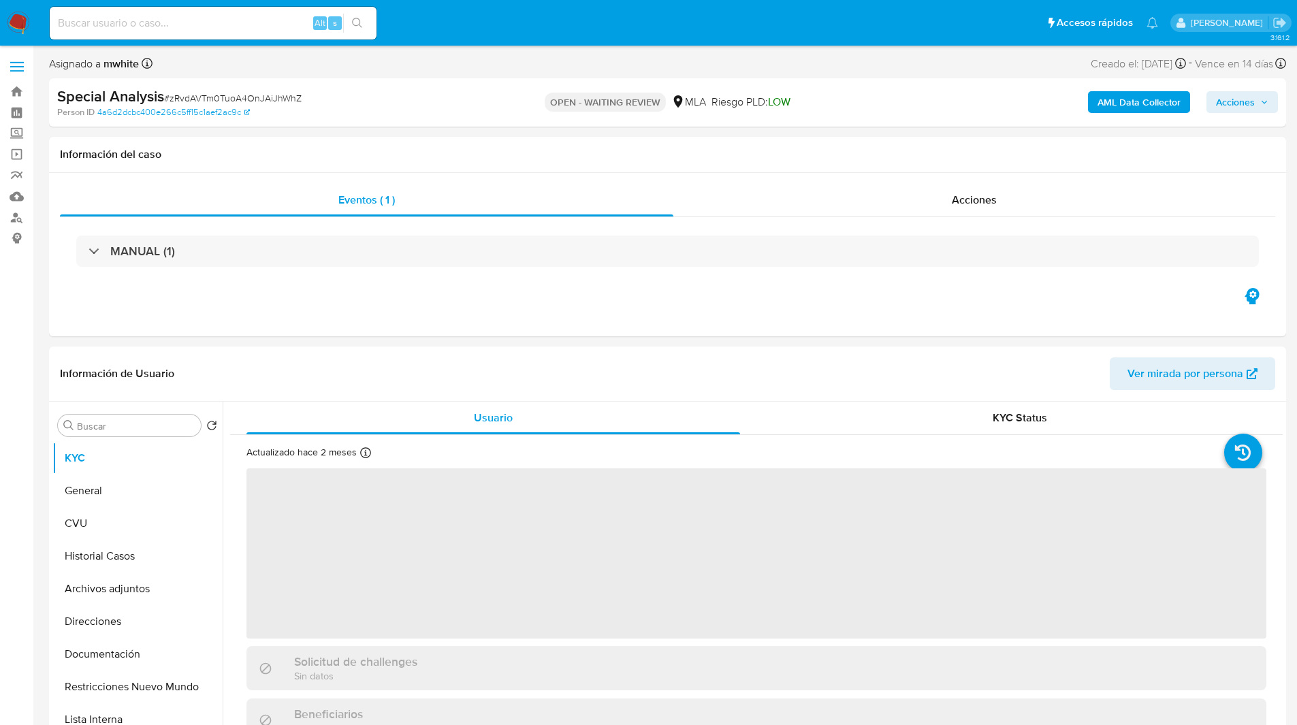
select select "10"
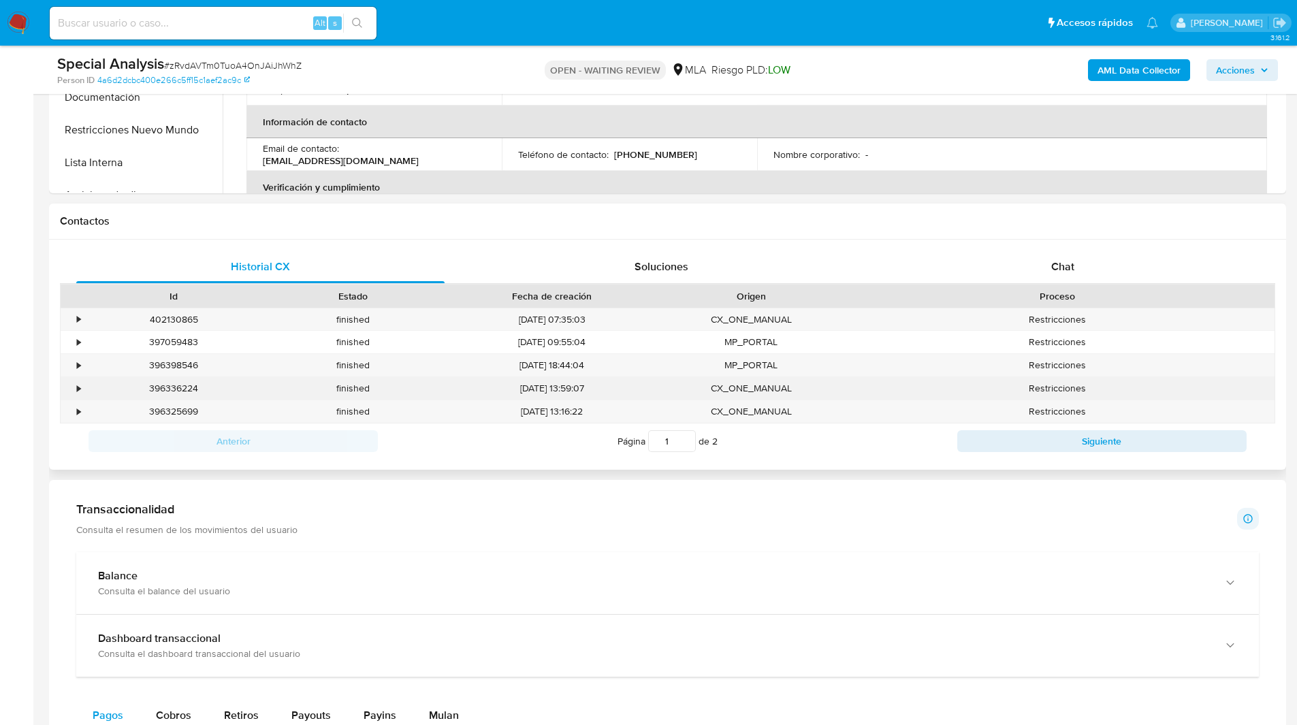
scroll to position [508, 0]
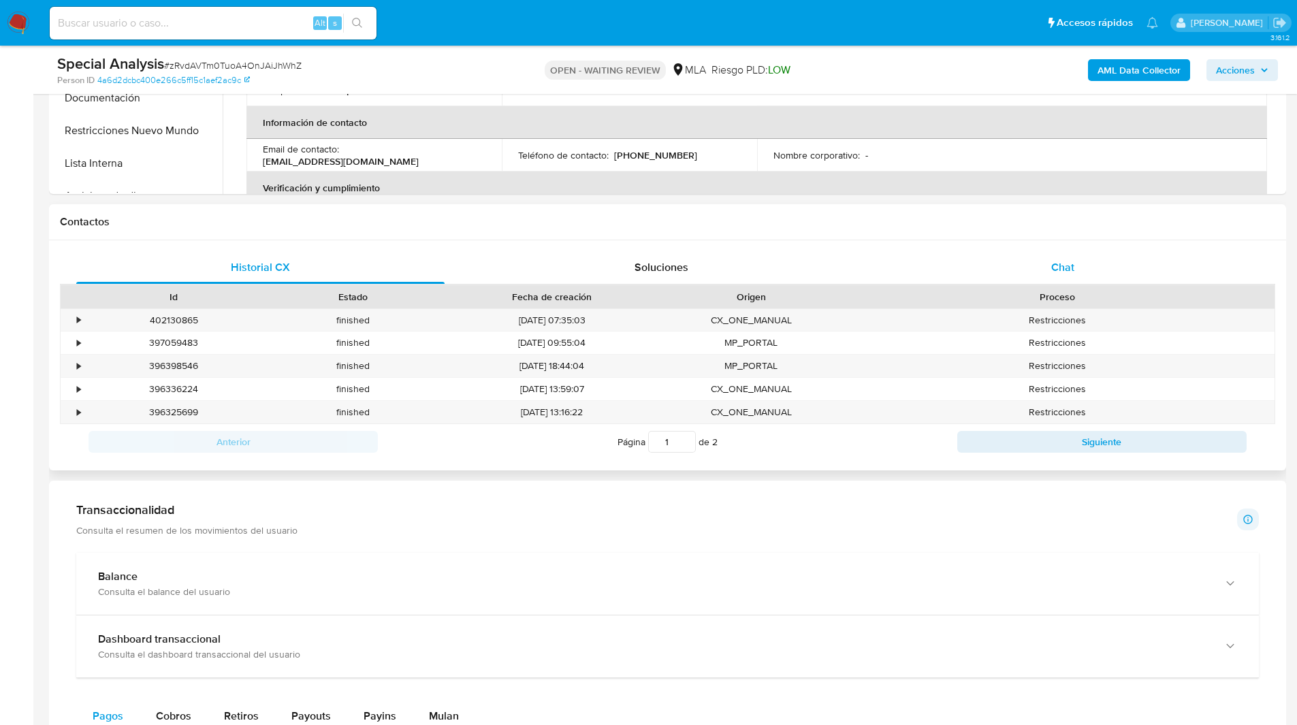
click at [1001, 257] on div "Chat" at bounding box center [1062, 267] width 368 height 33
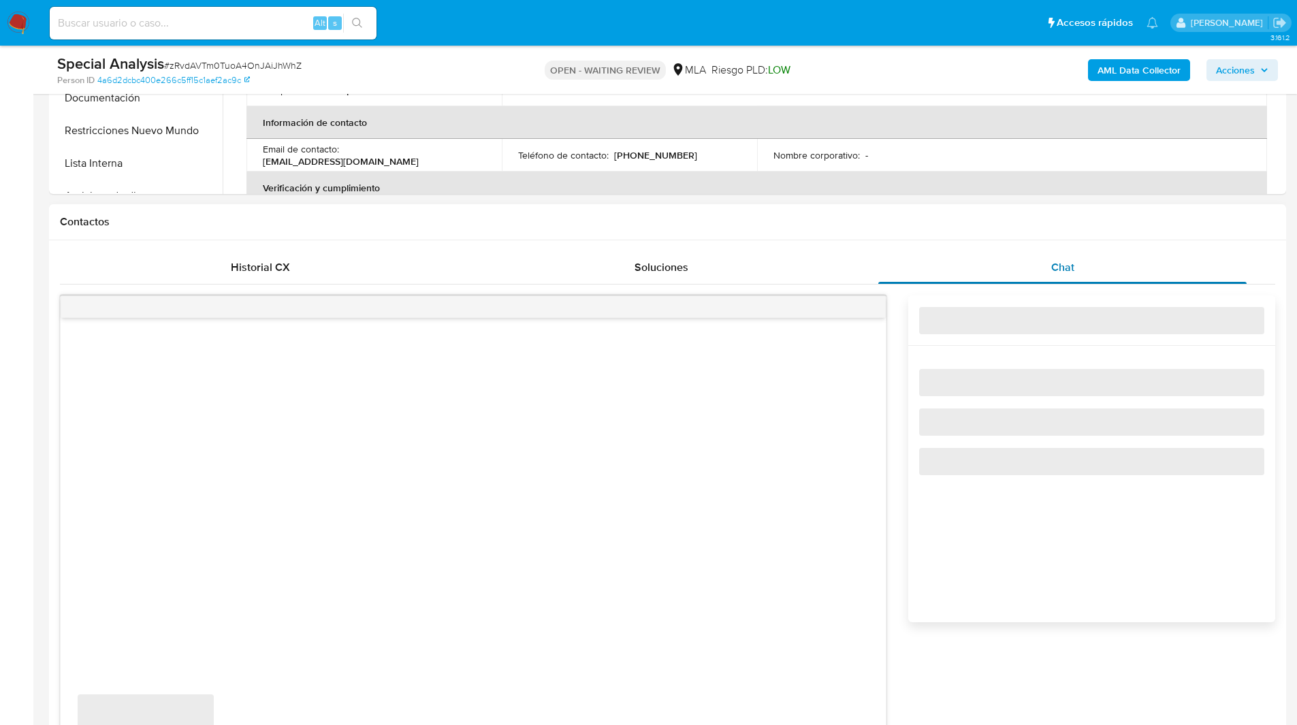
click at [869, 254] on button "Chat" at bounding box center [1062, 267] width 401 height 33
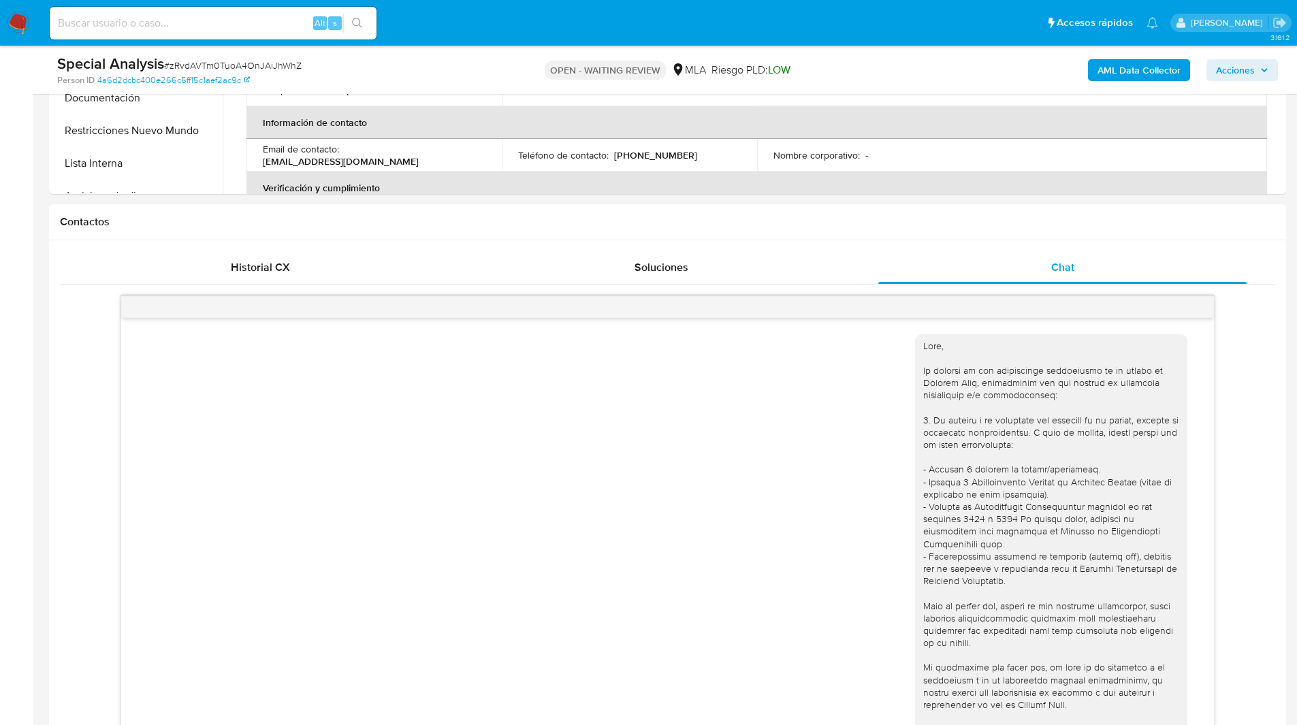
click at [807, 234] on div "Contactos" at bounding box center [667, 222] width 1237 height 36
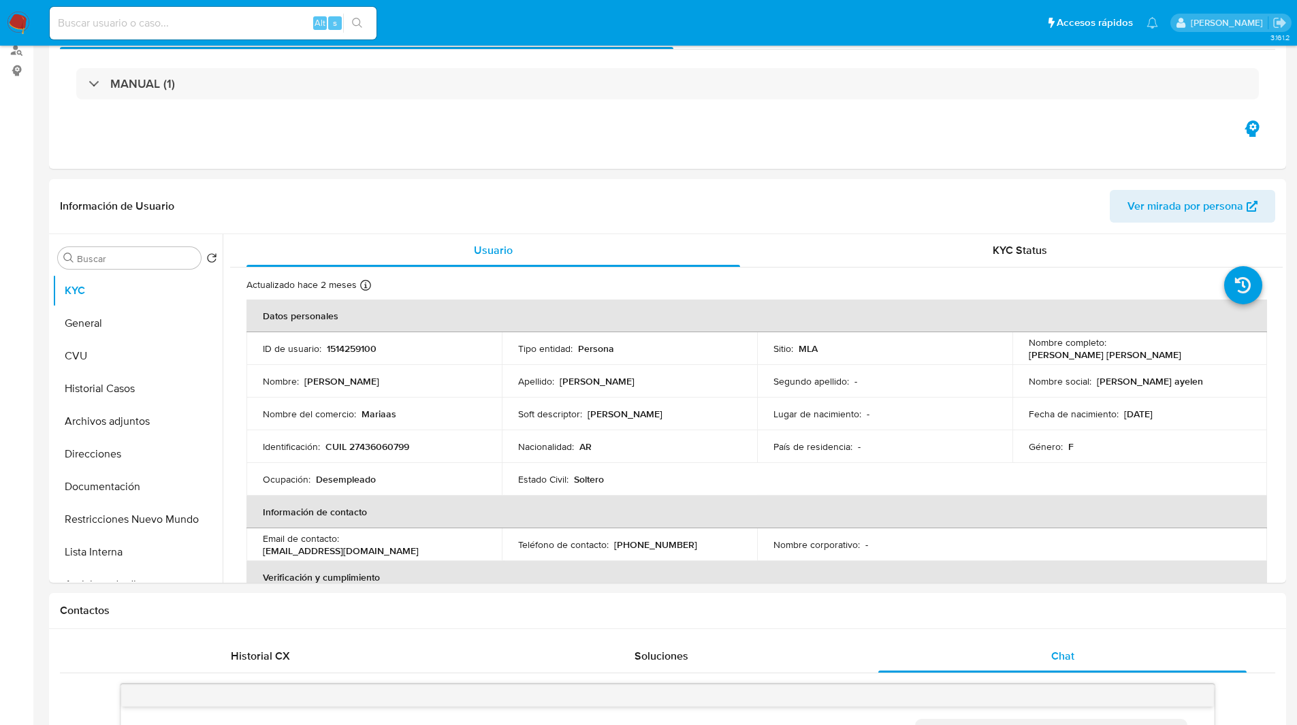
scroll to position [0, 0]
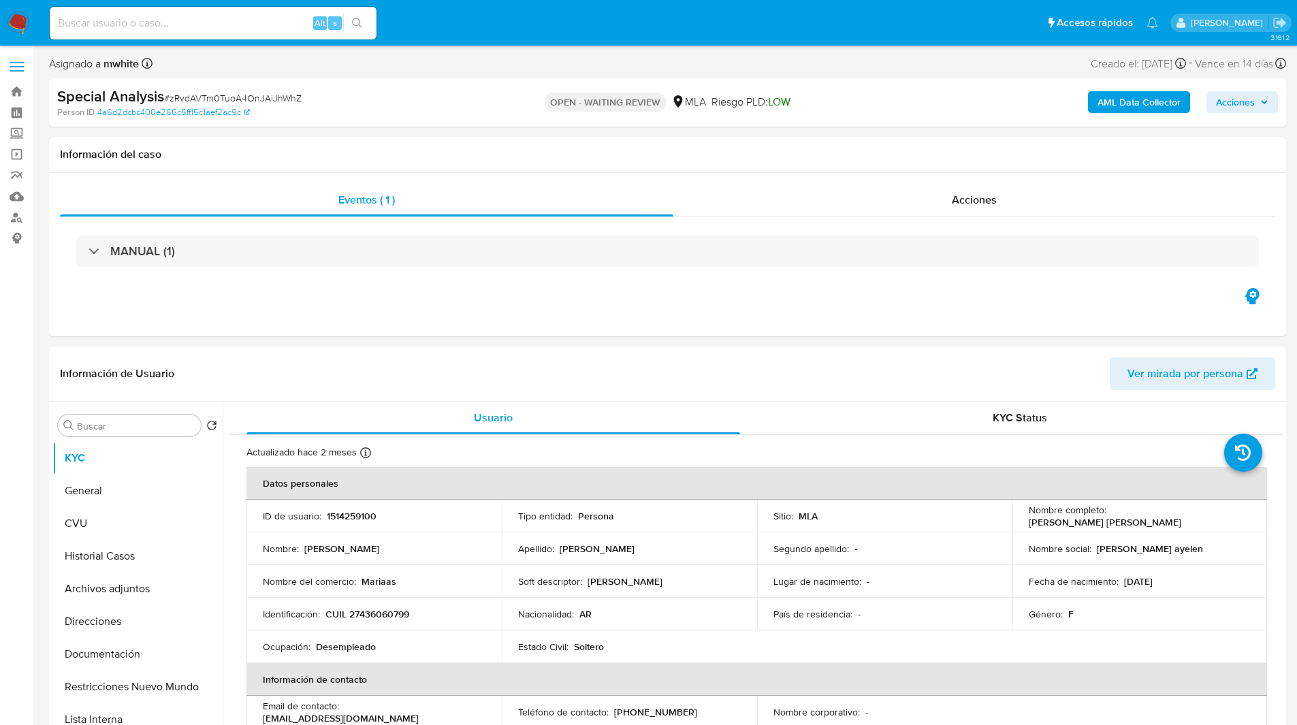
click at [212, 99] on span "# zRvdAVTm0TuoA4OnJAiJhWhZ" at bounding box center [233, 98] width 138 height 14
copy span "zRvdAVTm0TuoA4OnJAiJhWhZ"
click at [25, 29] on img at bounding box center [18, 23] width 23 height 23
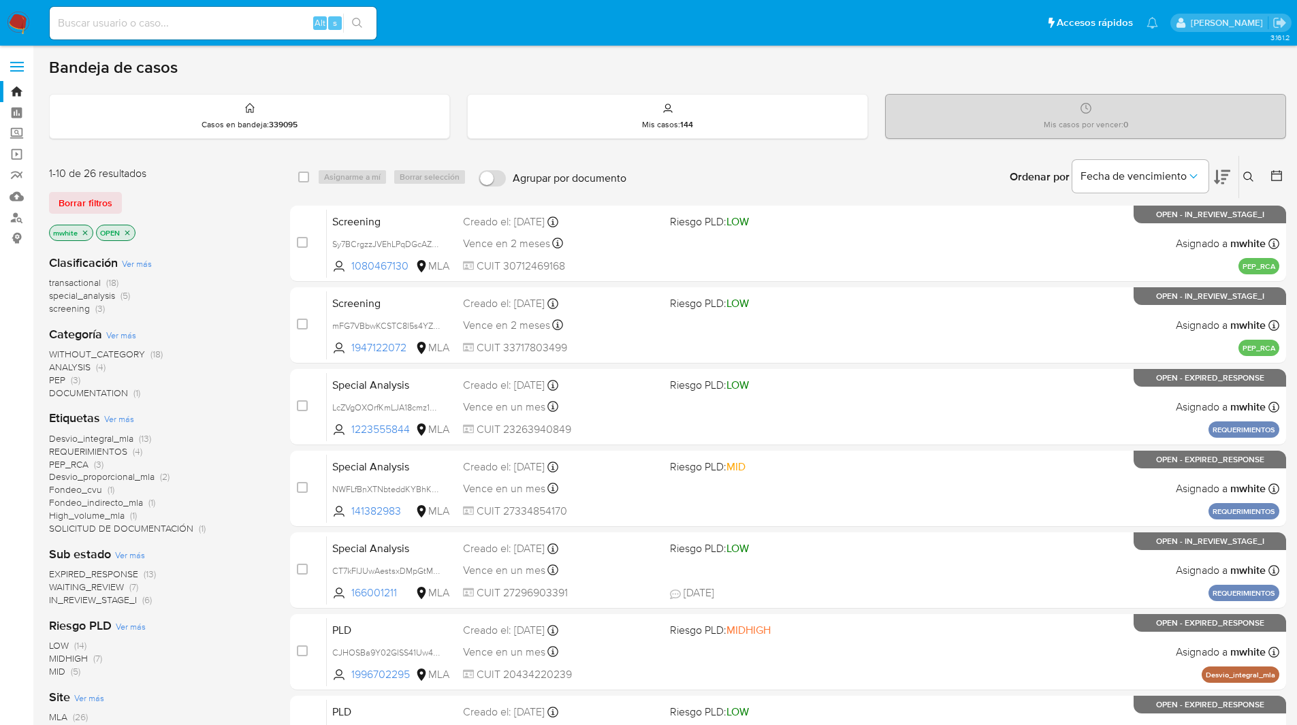
click at [1246, 178] on icon at bounding box center [1248, 177] width 11 height 11
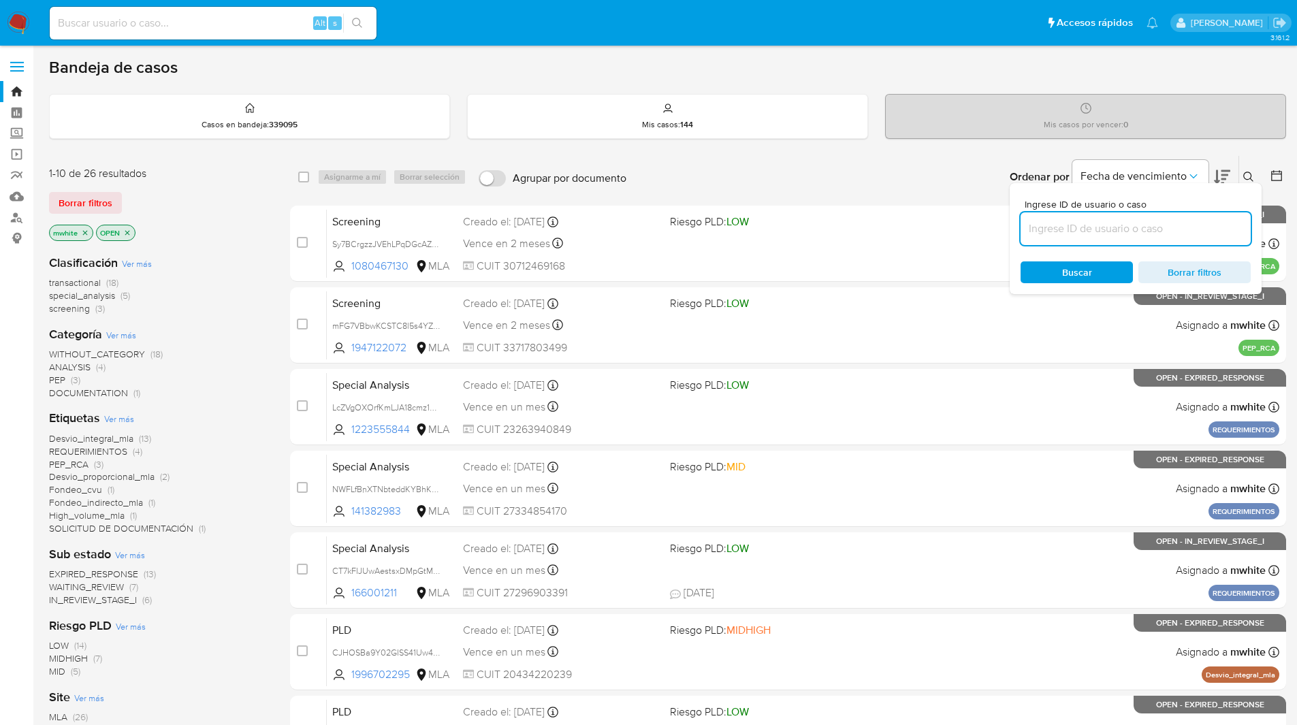
click at [1117, 223] on input at bounding box center [1136, 229] width 230 height 18
type input "zRvdAVTm0TuoA4OnJAiJhWhZ"
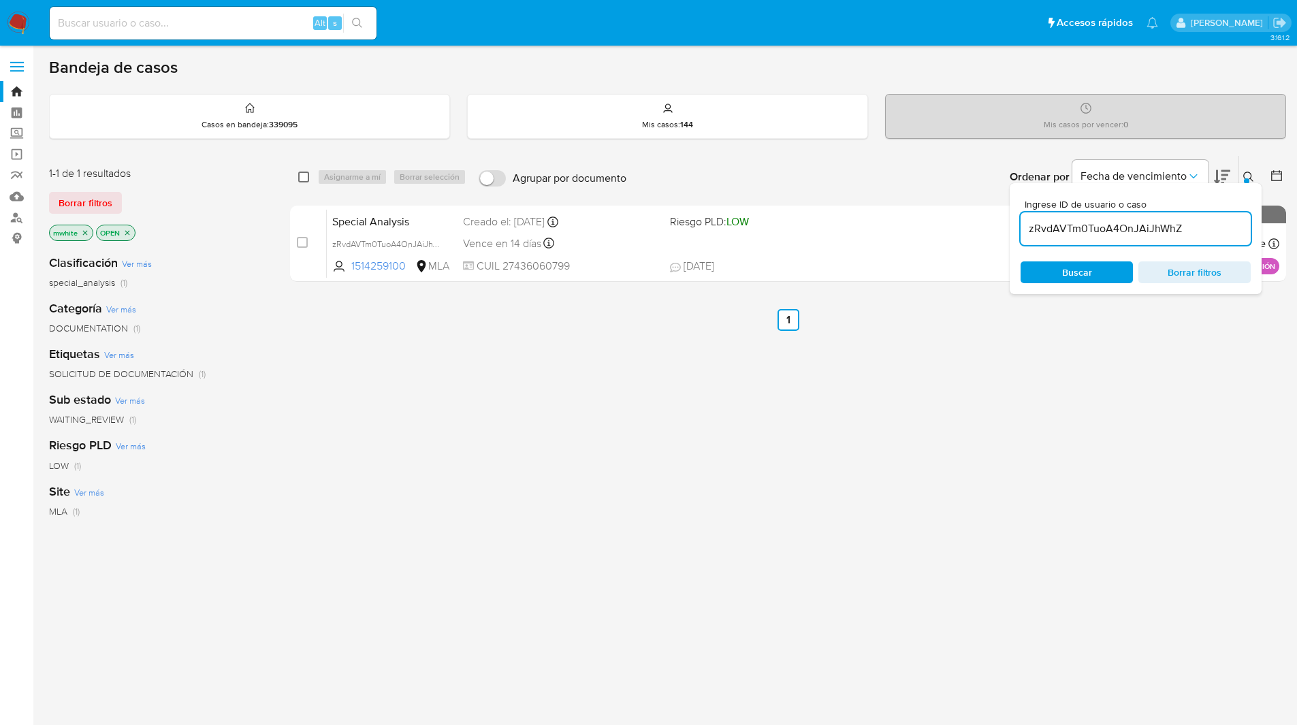
click at [302, 177] on input "checkbox" at bounding box center [303, 177] width 11 height 11
checkbox input "true"
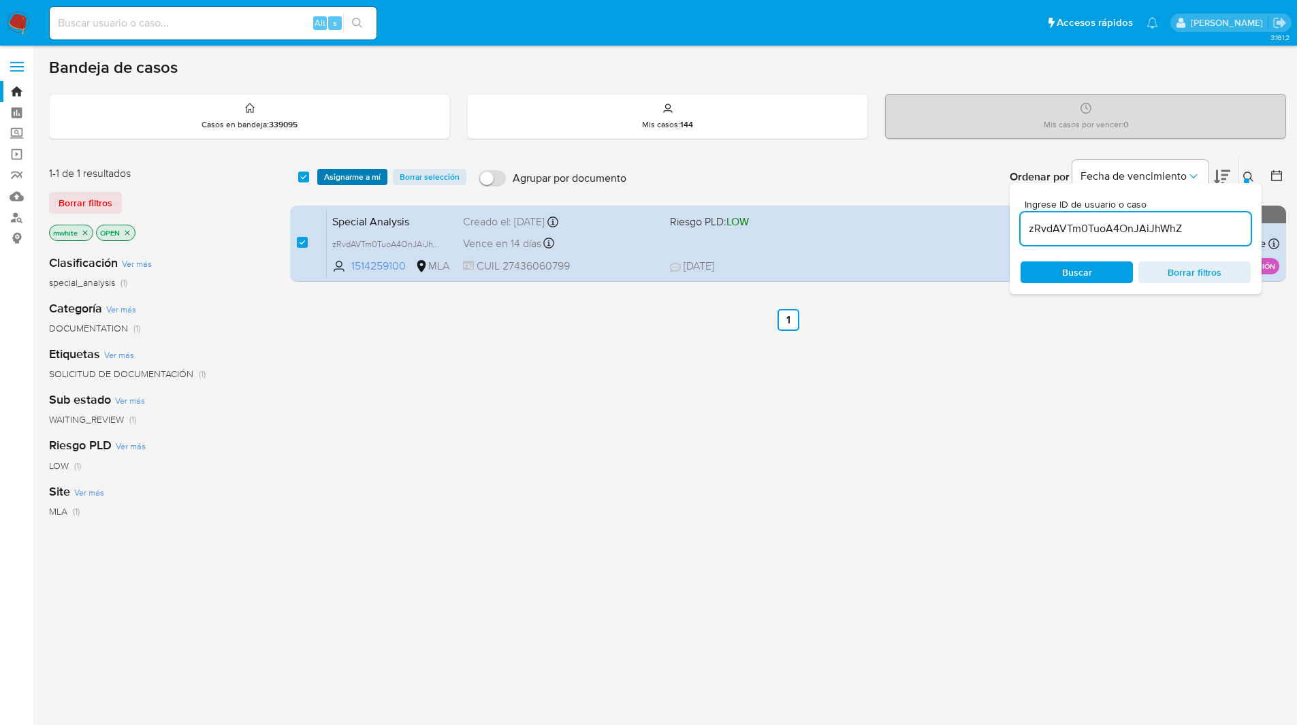
click at [333, 176] on span "Asignarme a mí" at bounding box center [352, 177] width 57 height 14
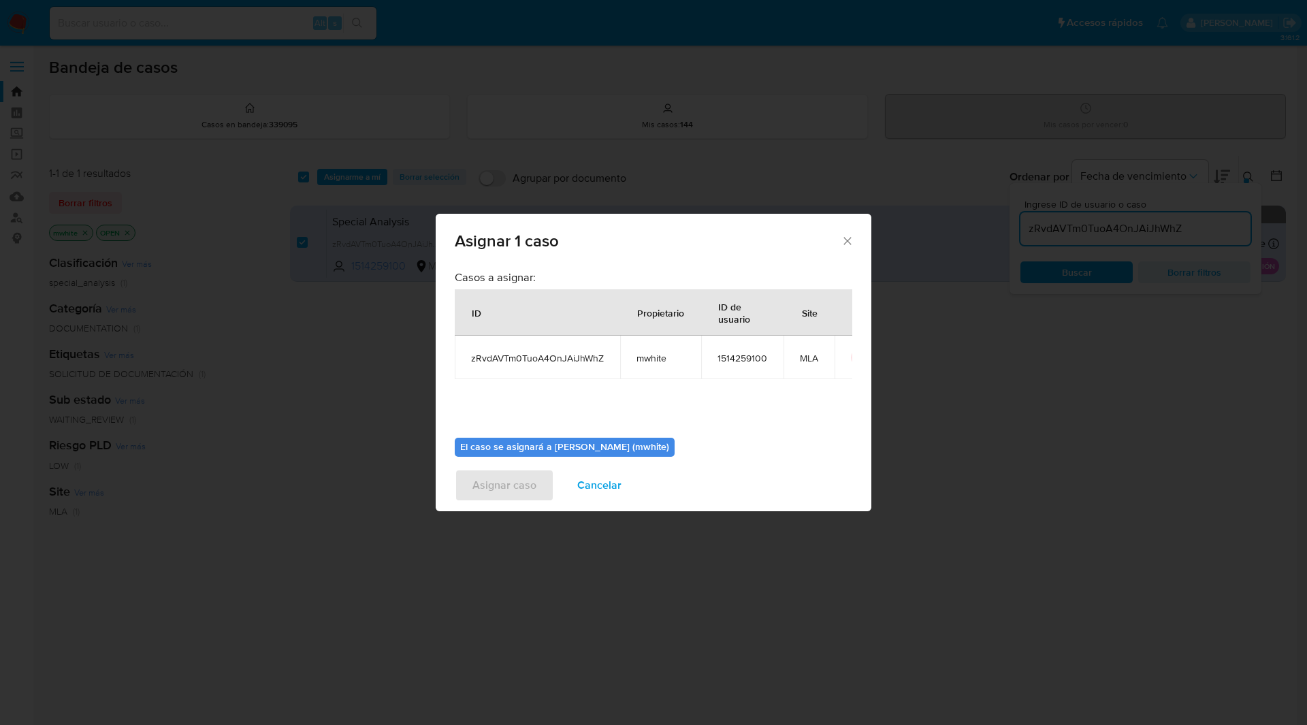
click at [653, 354] on span "mwhite" at bounding box center [661, 358] width 48 height 12
copy span "mwhite"
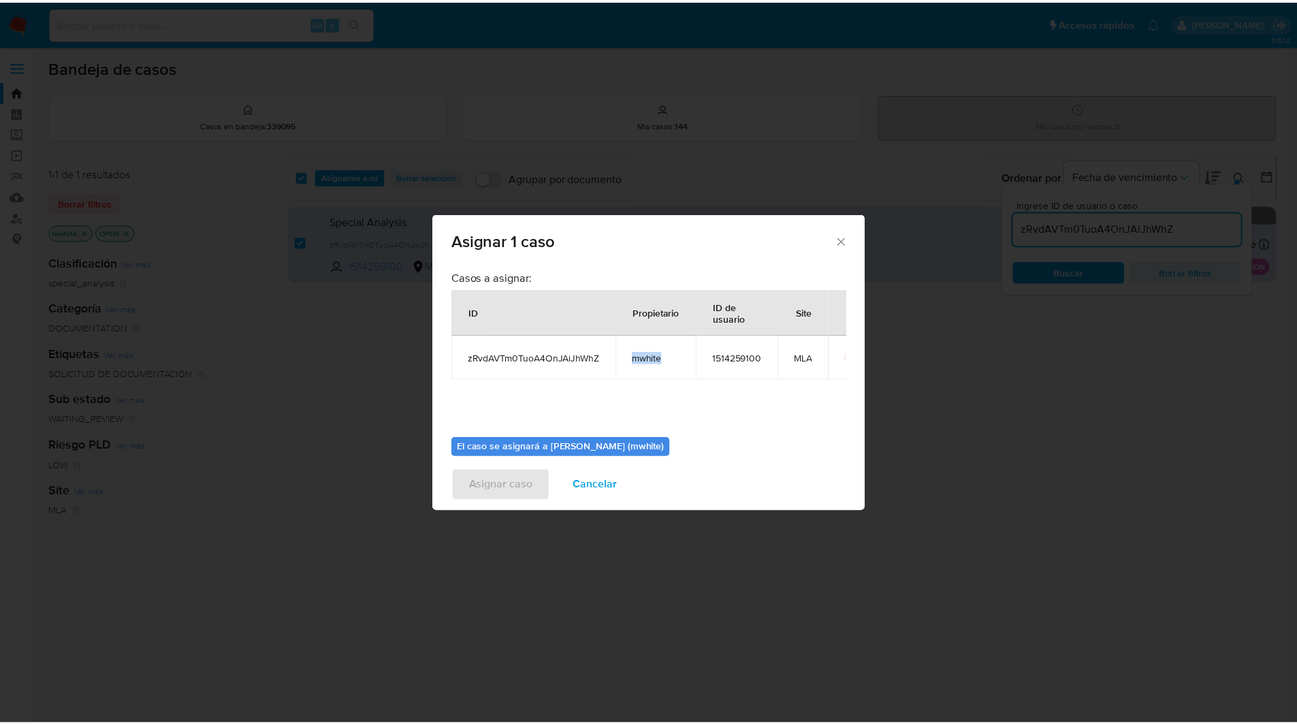
scroll to position [71, 0]
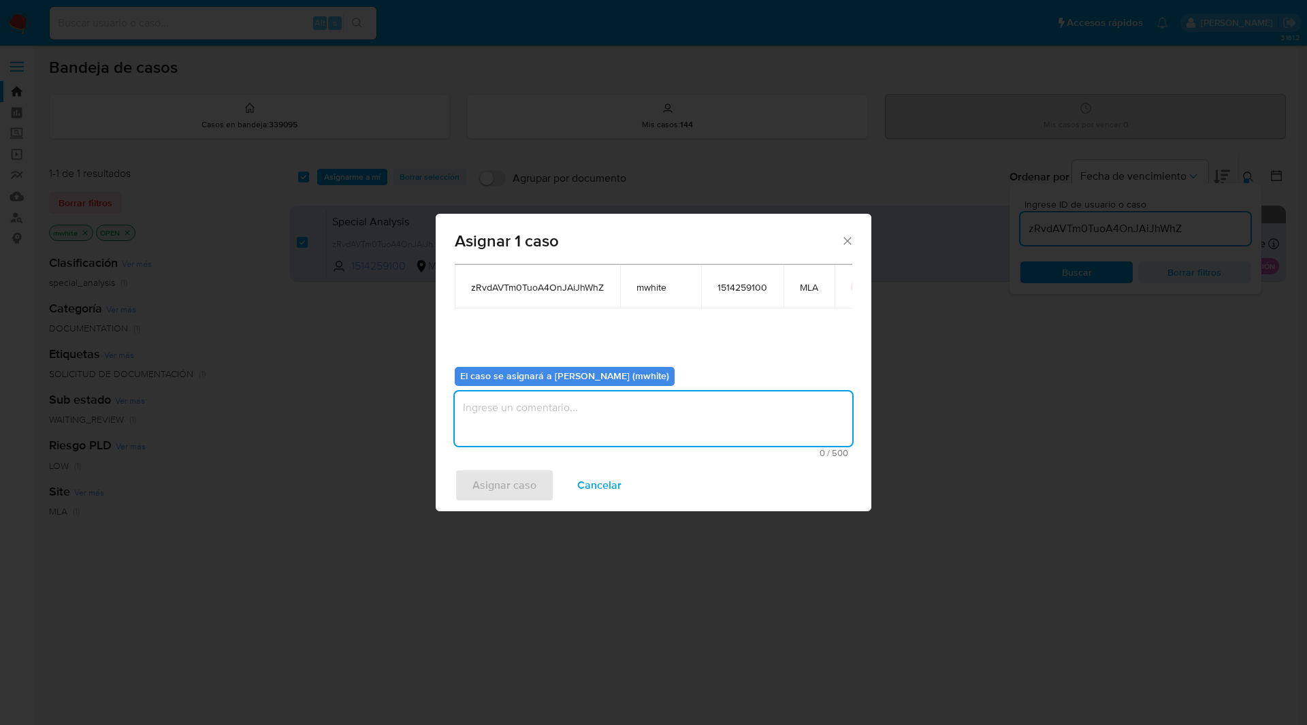
click at [518, 424] on textarea "assign-modal" at bounding box center [654, 418] width 398 height 54
paste textarea "mwhite"
type textarea "mwhite"
click at [493, 487] on span "Asignar caso" at bounding box center [504, 485] width 64 height 30
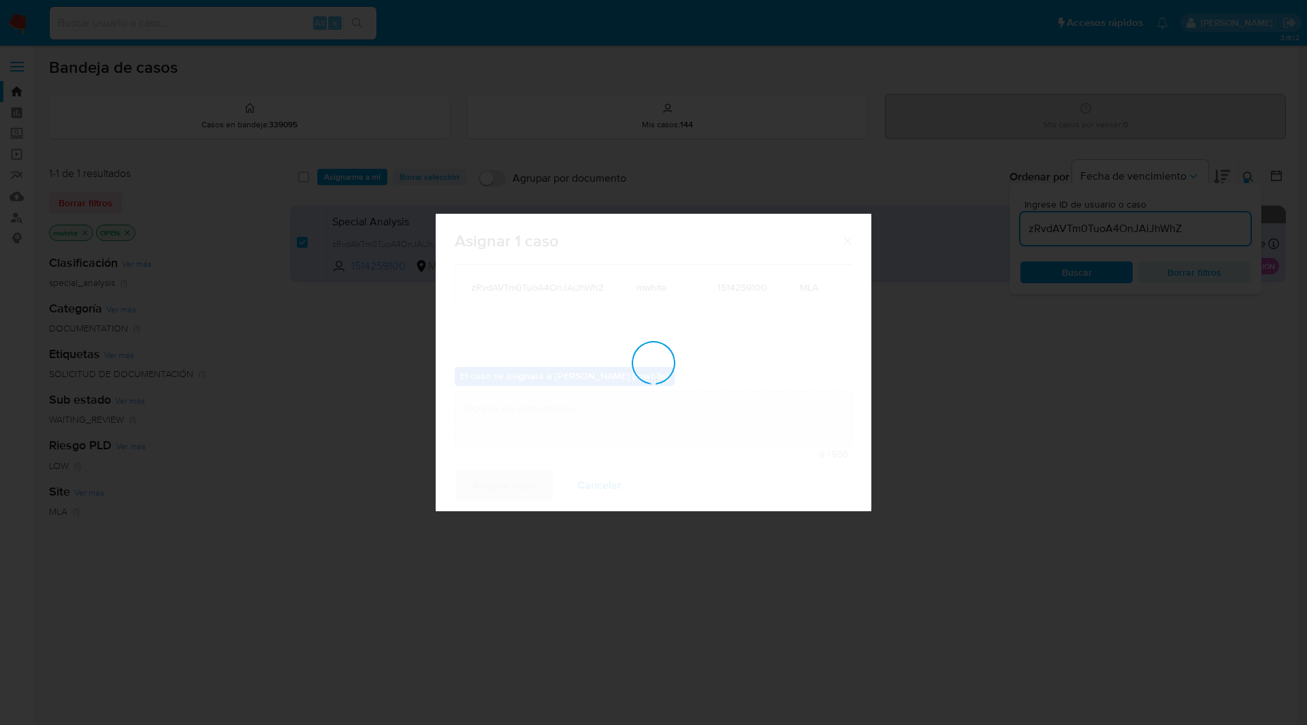
checkbox input "false"
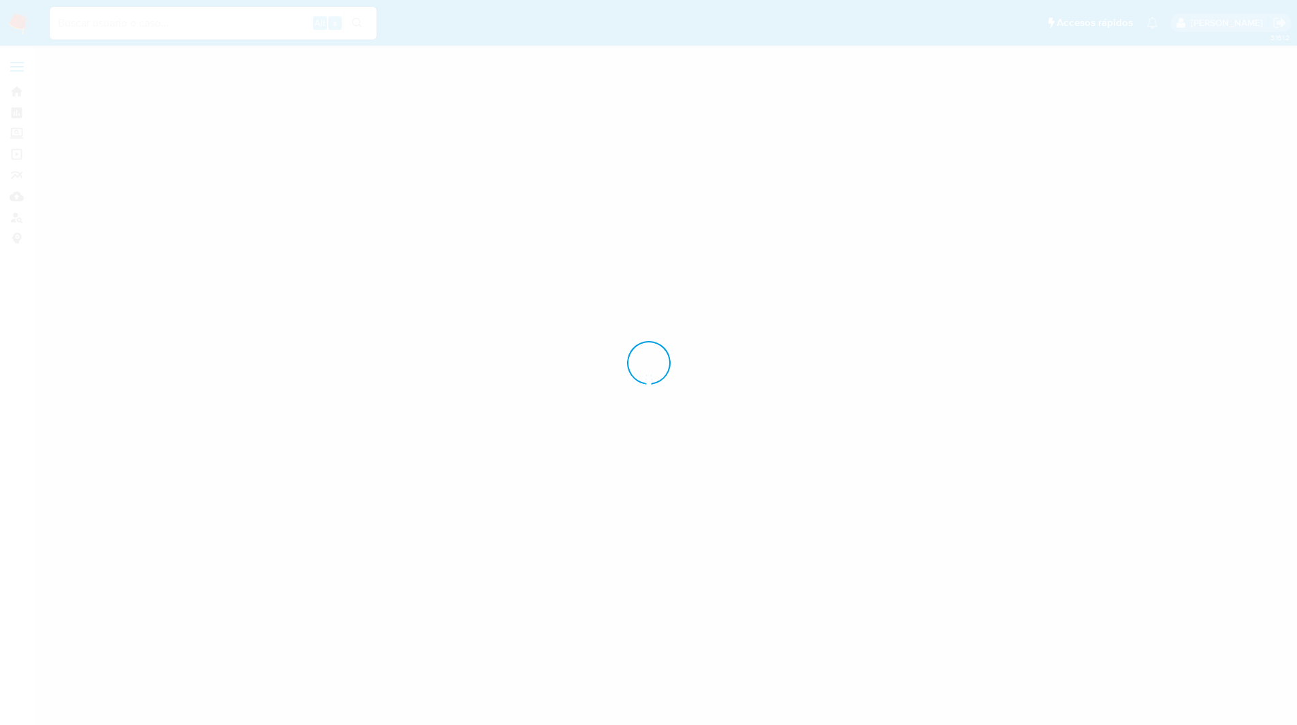
click at [558, 25] on ul "Pausado Ver notificaciones Alt s Accesos rápidos Presiona las siguientes teclas…" at bounding box center [604, 22] width 1122 height 34
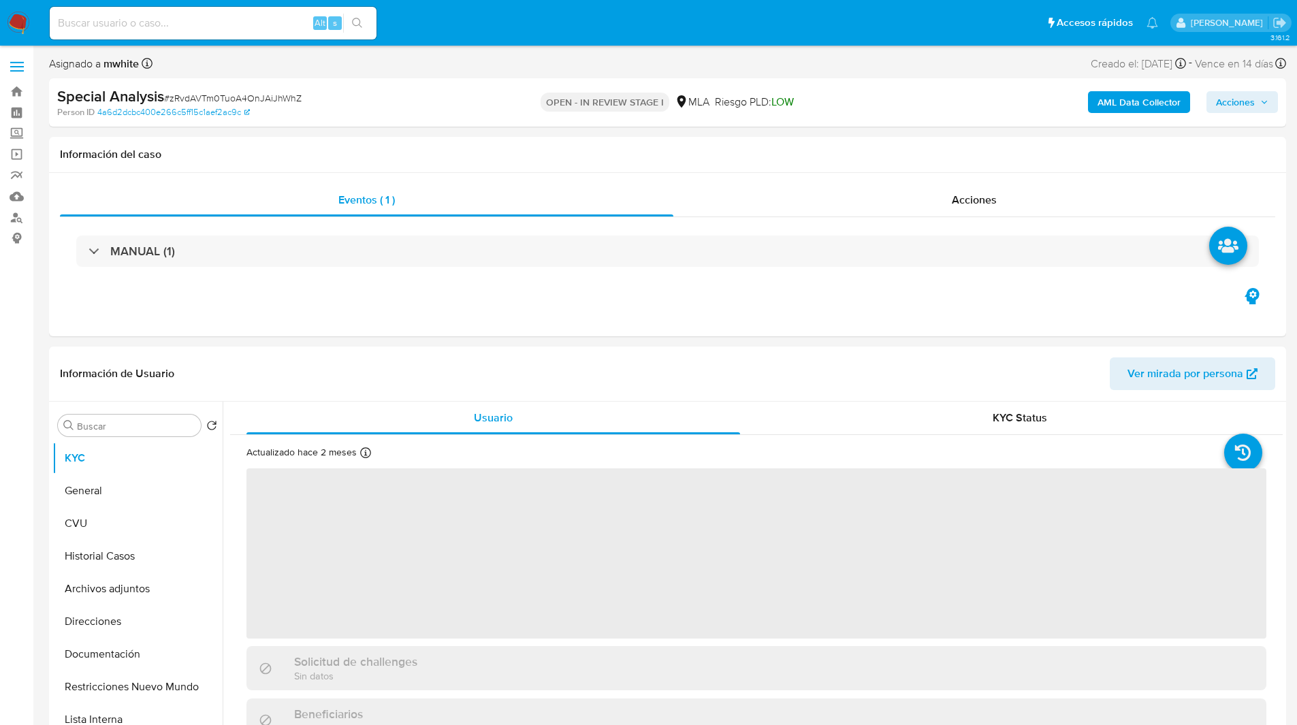
select select "10"
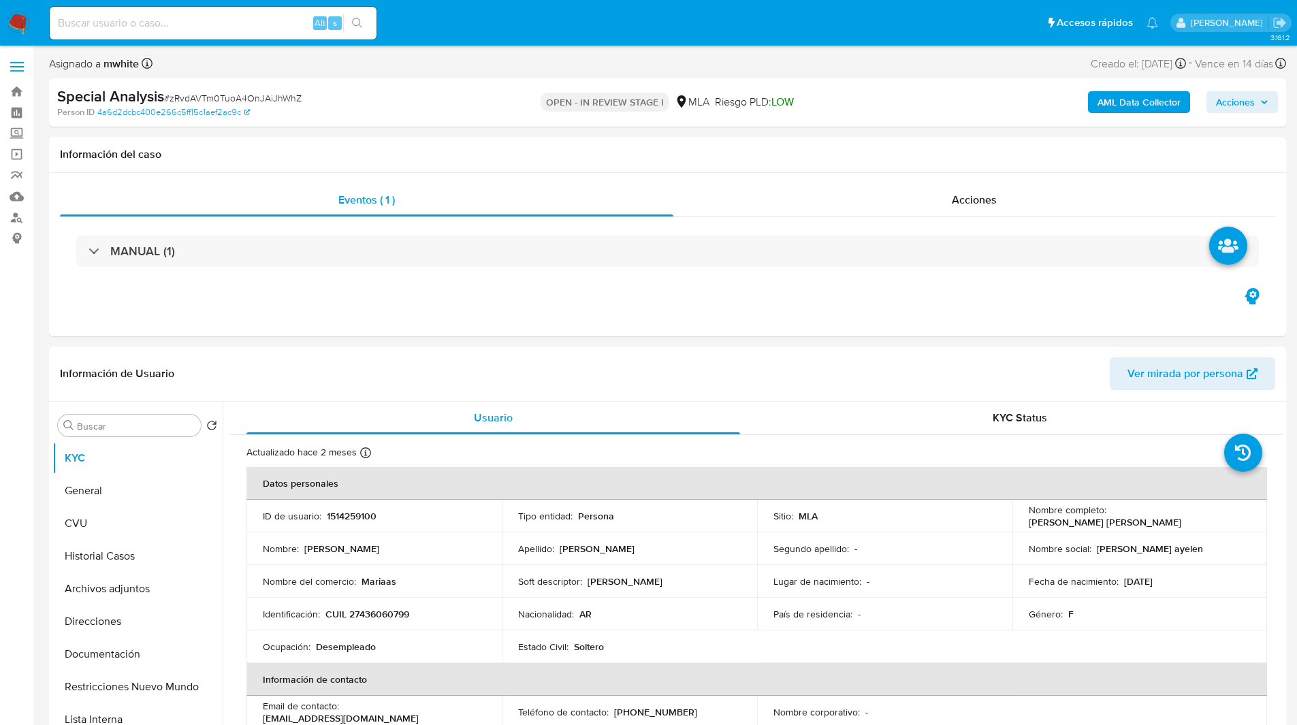
click at [1206, 91] on div "AML Data Collector Acciones" at bounding box center [1076, 102] width 403 height 32
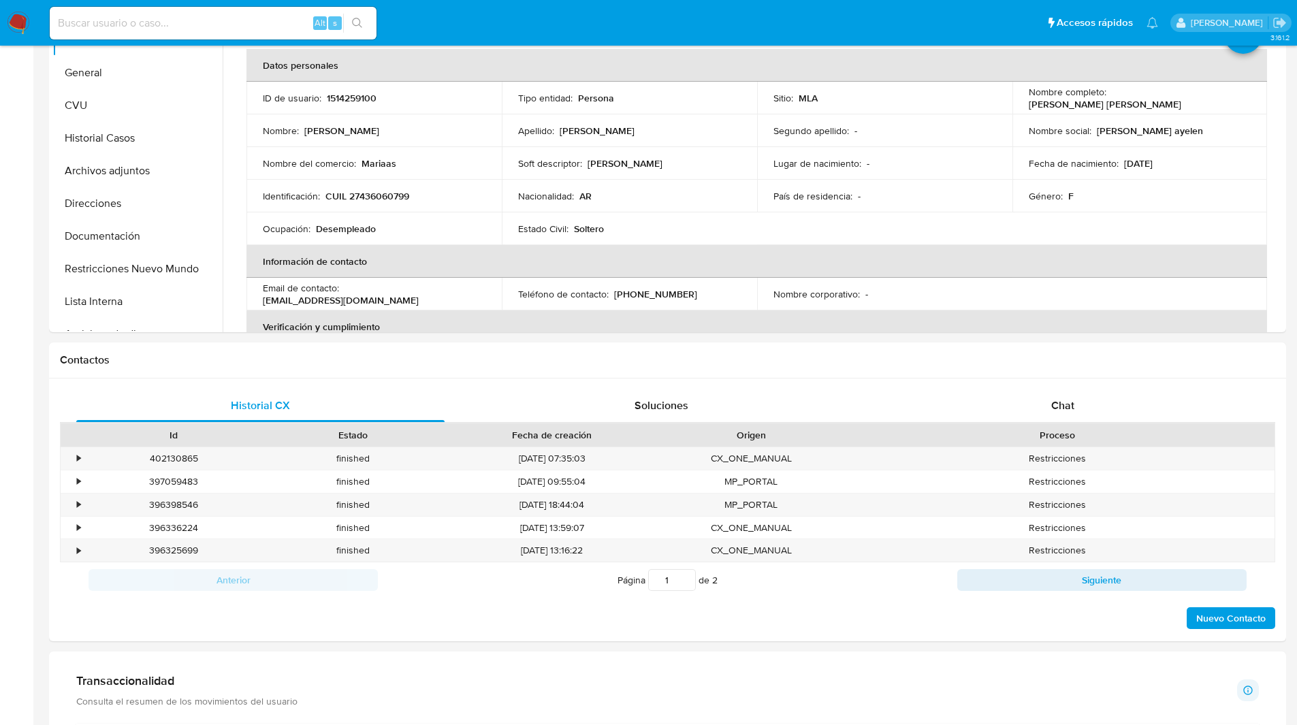
scroll to position [417, 0]
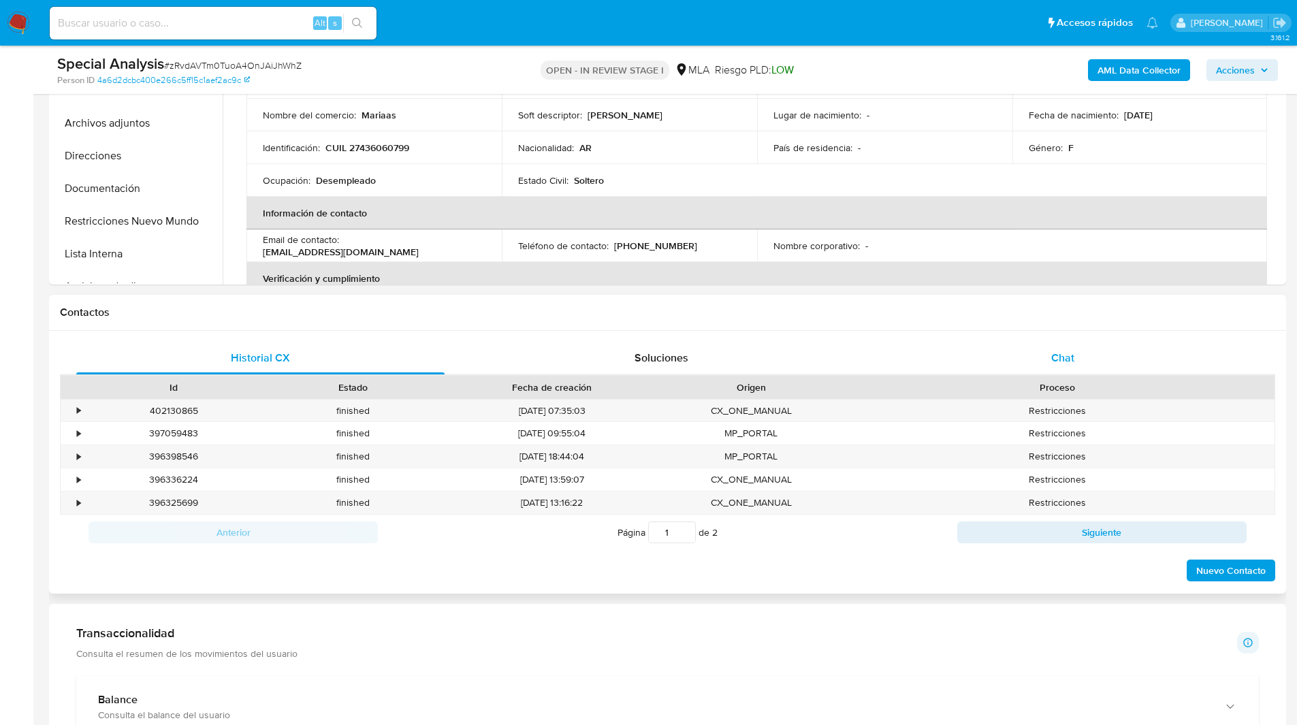
click at [1031, 357] on div "Chat" at bounding box center [1062, 358] width 368 height 33
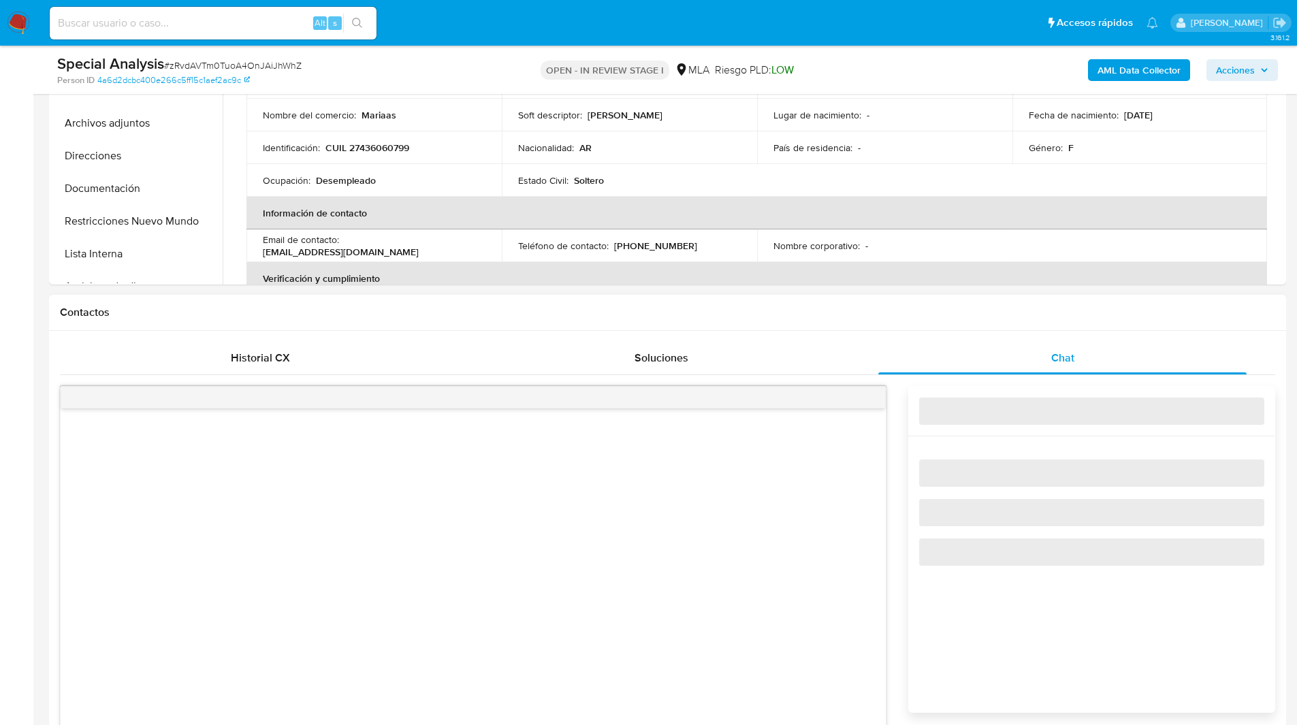
click at [903, 334] on div "Historial CX Soluciones Chat Id Estado Fecha de creación Origen Proceso • 40213…" at bounding box center [667, 630] width 1237 height 598
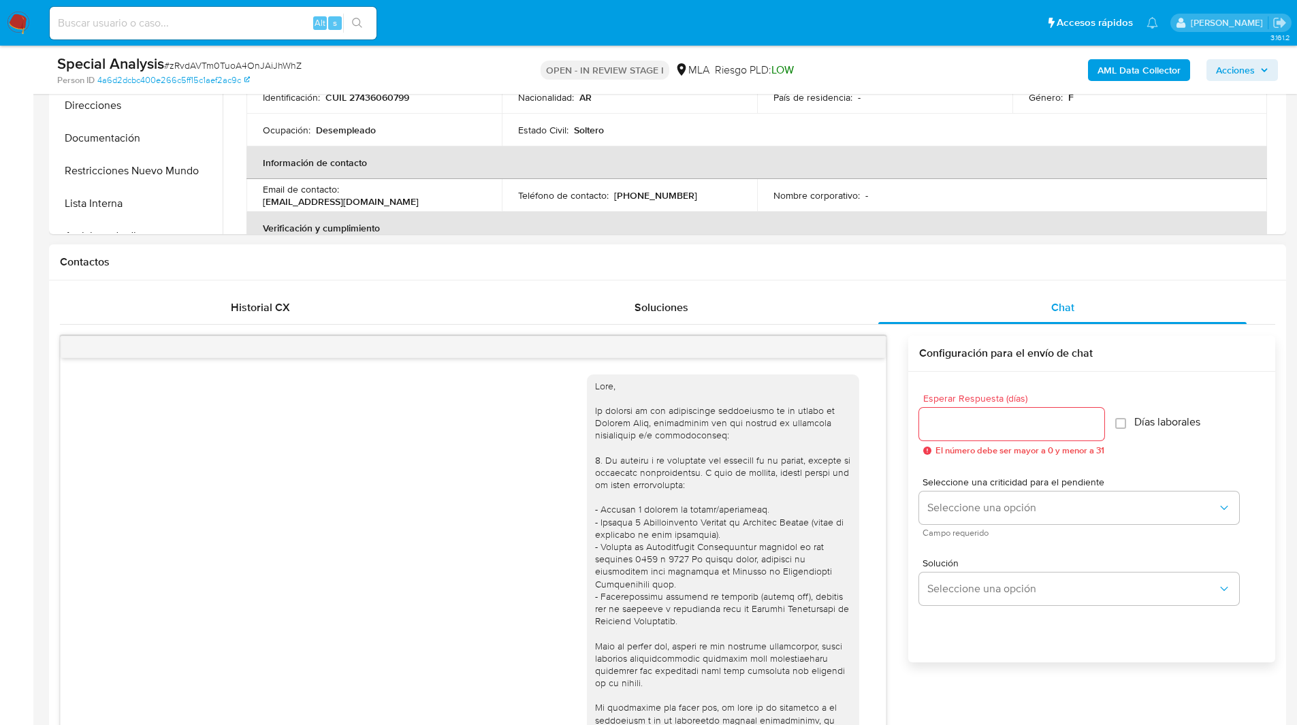
scroll to position [564, 0]
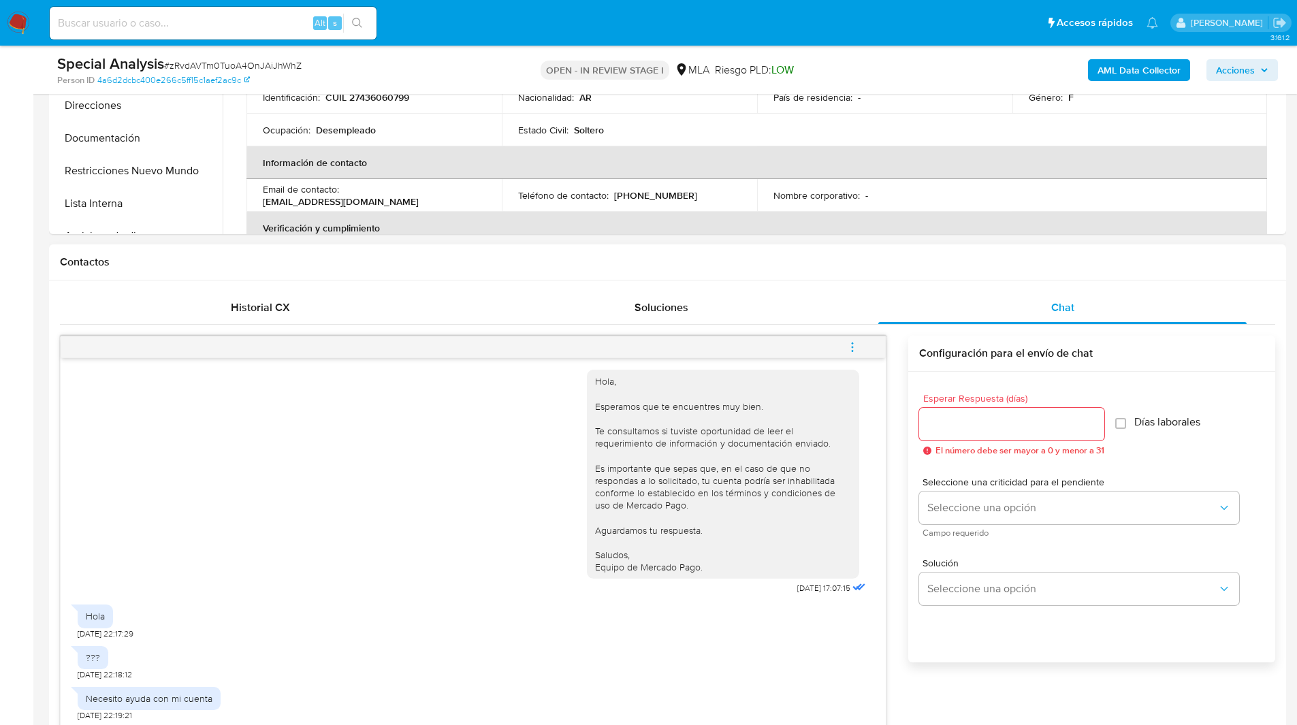
click at [861, 352] on button "menu-action" at bounding box center [852, 347] width 45 height 33
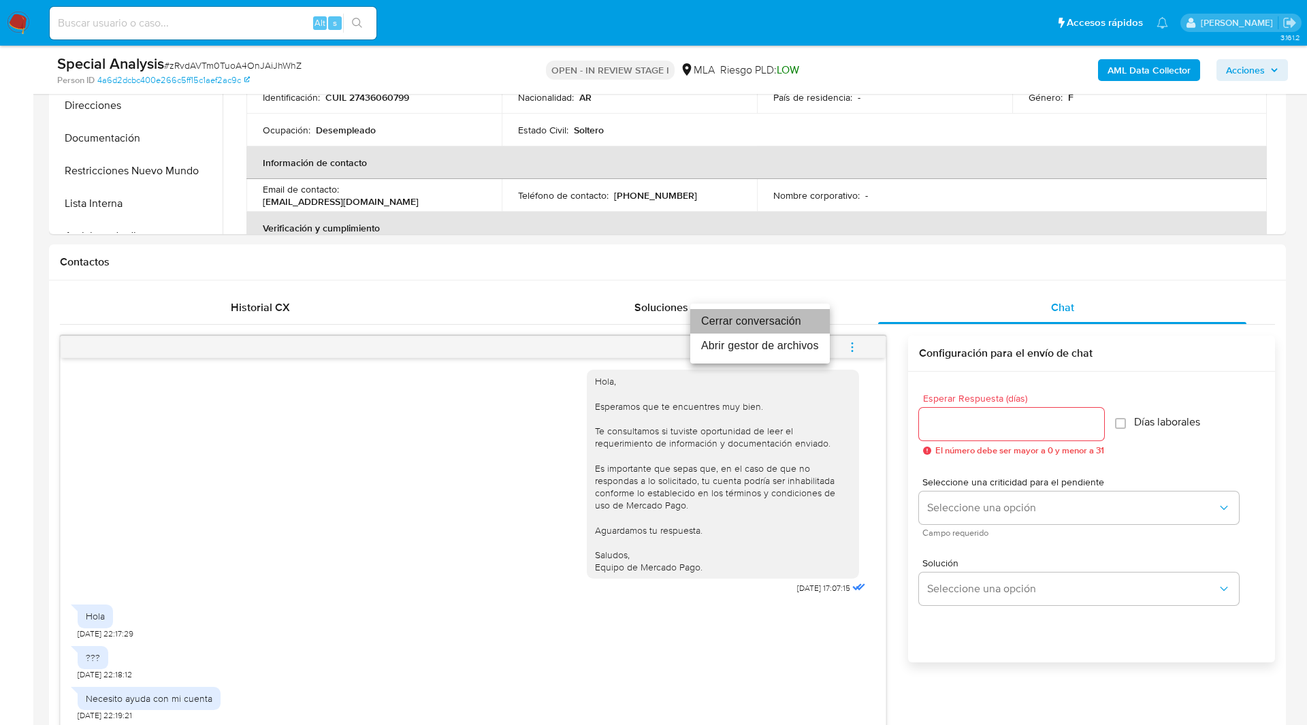
click at [800, 326] on li "Cerrar conversación" at bounding box center [760, 321] width 140 height 25
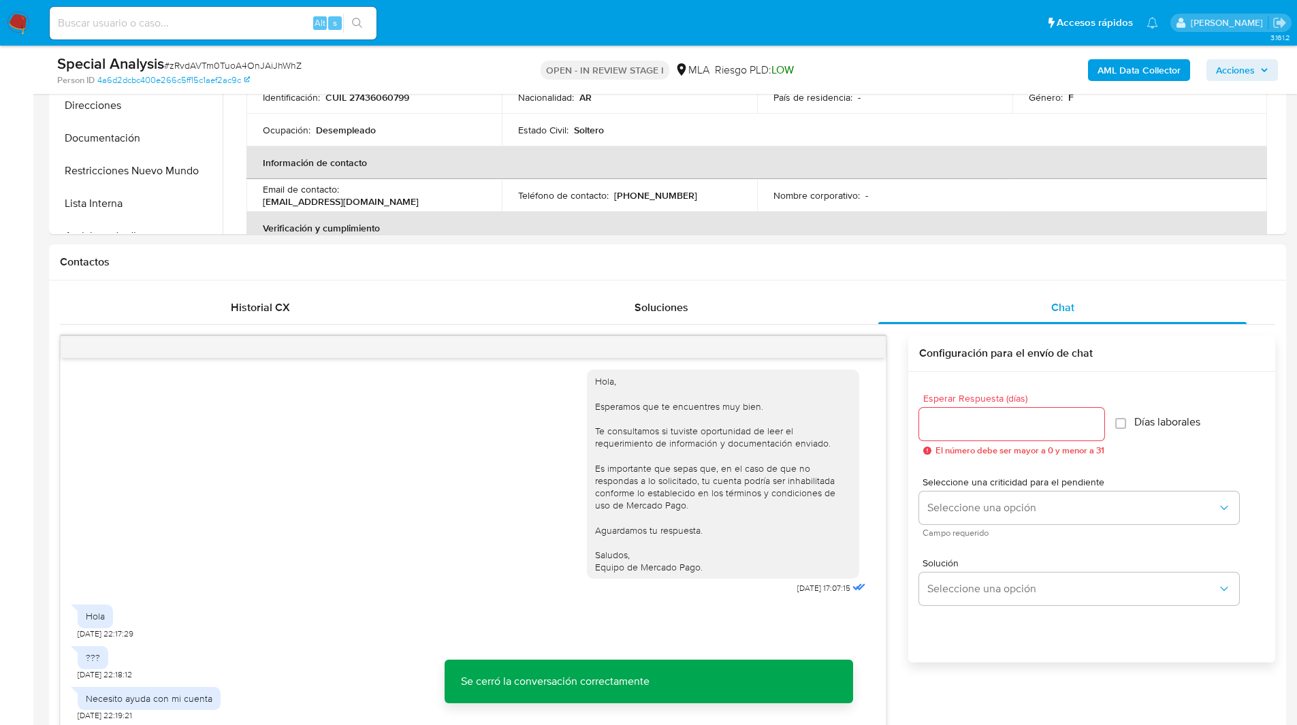
click at [1257, 72] on span "Acciones" at bounding box center [1242, 70] width 52 height 19
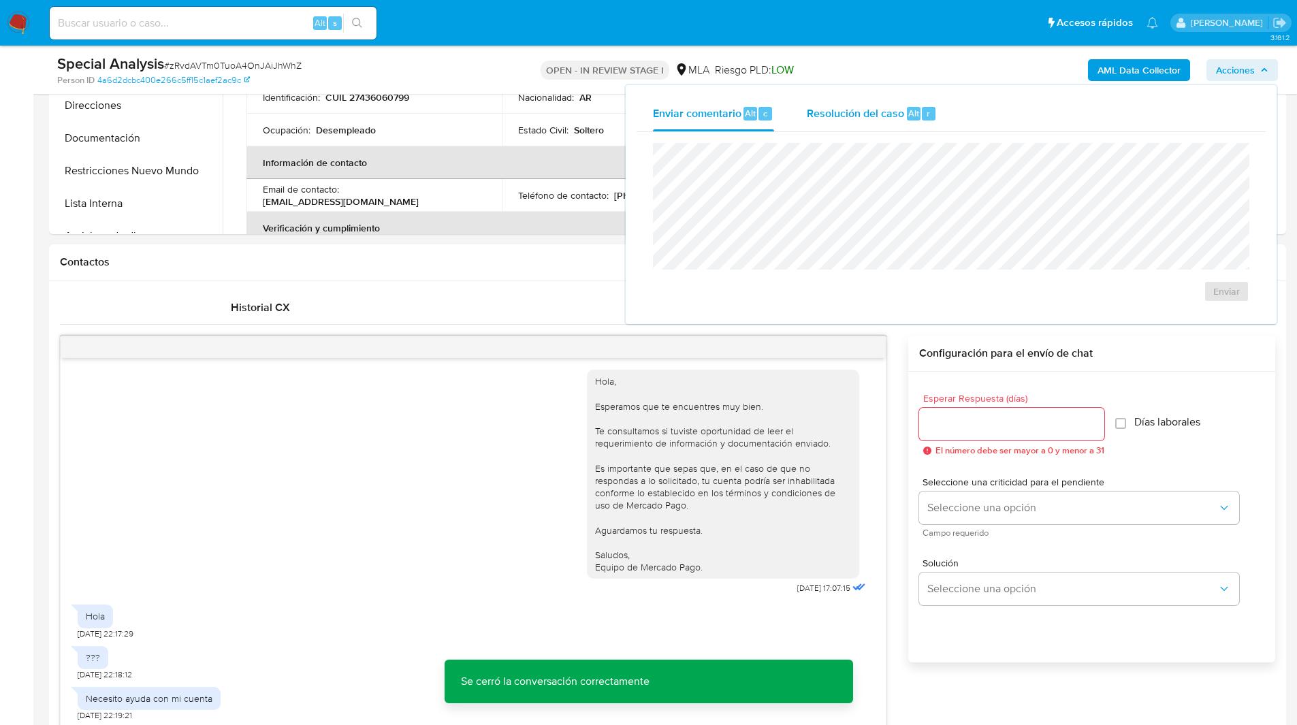
click at [863, 105] on span "Resolución del caso" at bounding box center [855, 113] width 97 height 16
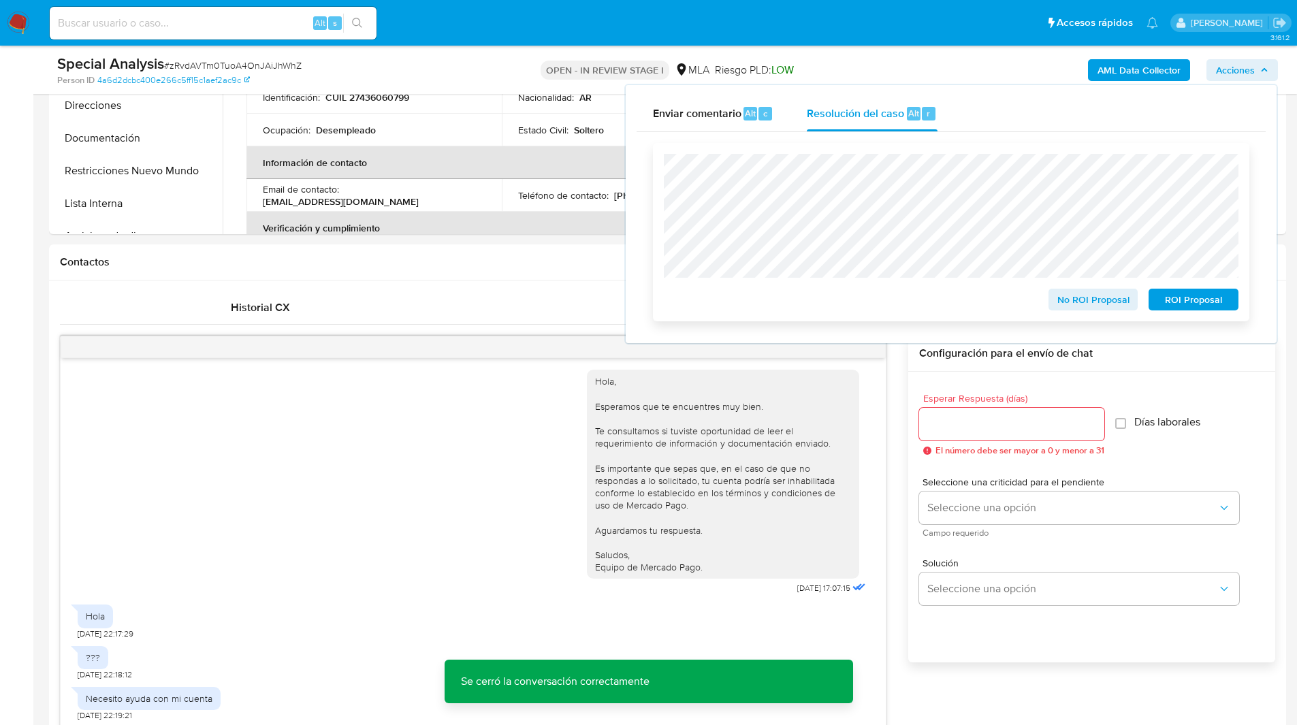
drag, startPoint x: 1072, startPoint y: 301, endPoint x: 1092, endPoint y: 301, distance: 19.7
click at [1092, 301] on span "No ROI Proposal" at bounding box center [1093, 299] width 71 height 19
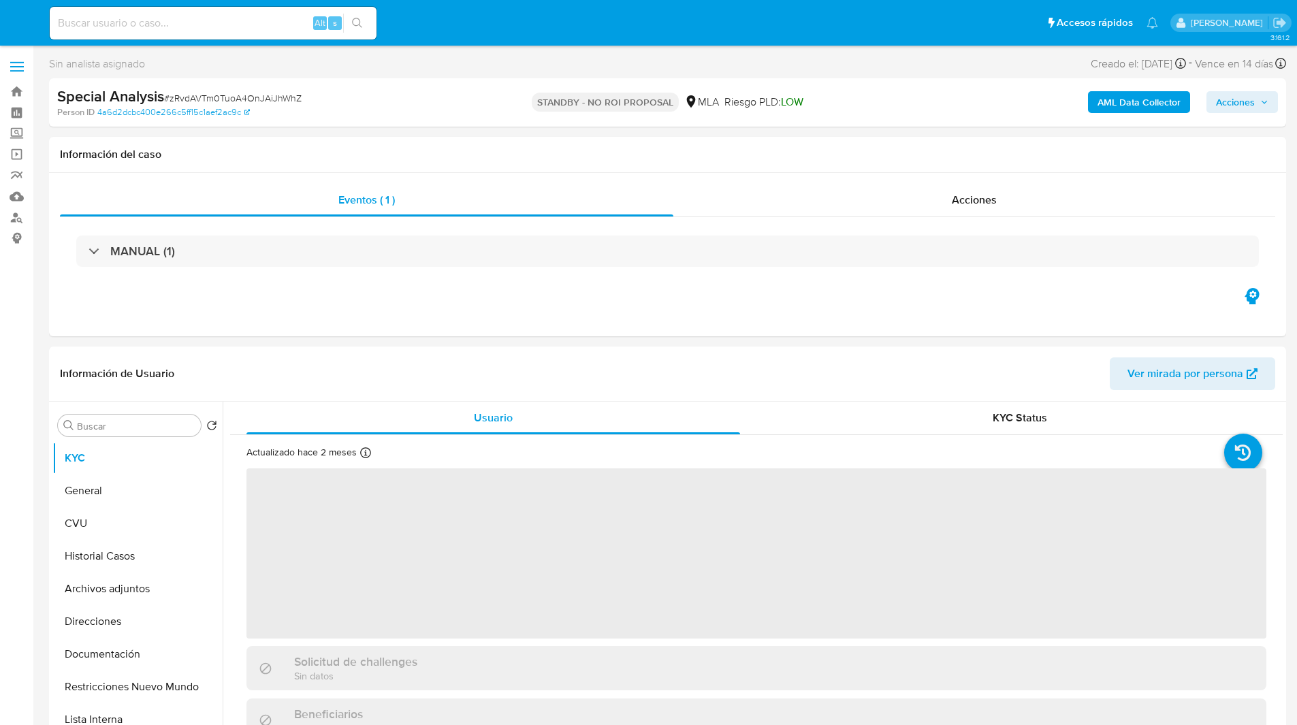
select select "10"
